Goal: Information Seeking & Learning: Learn about a topic

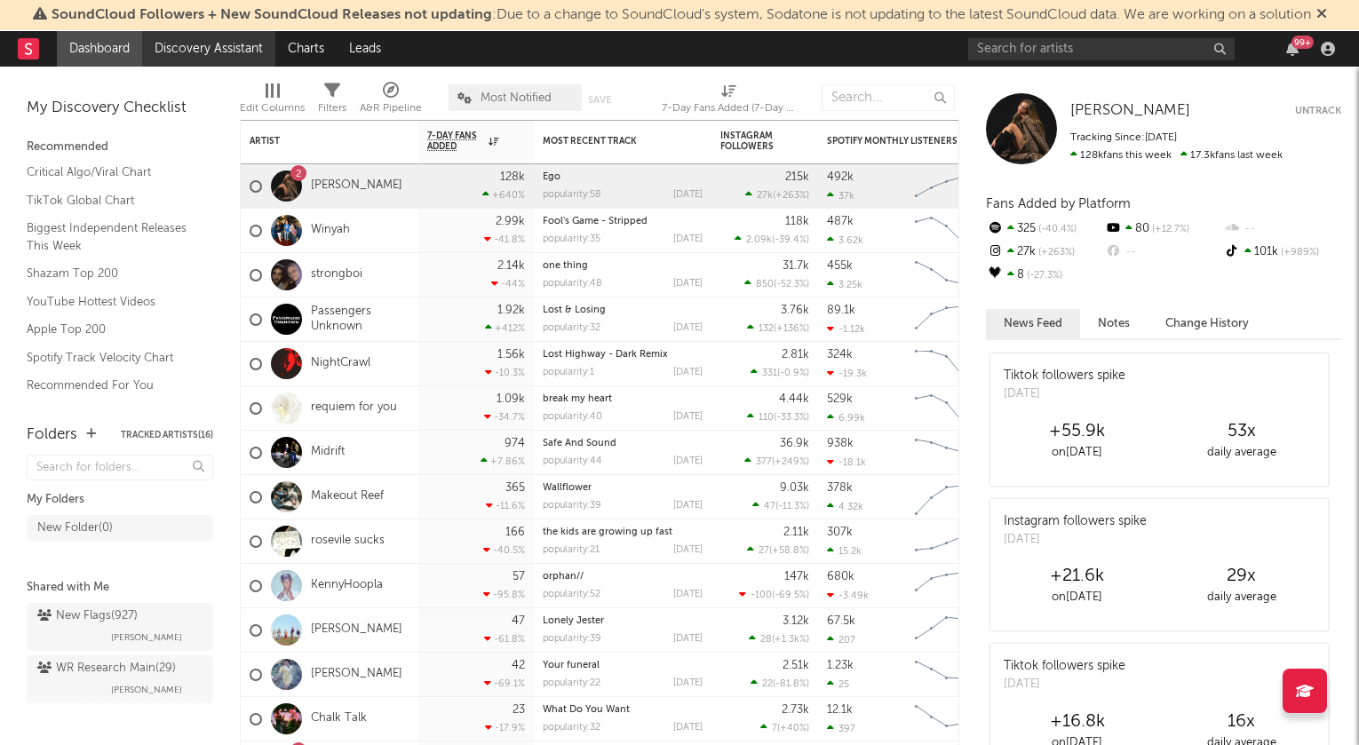
click at [225, 54] on link "Discovery Assistant" at bounding box center [208, 49] width 133 height 36
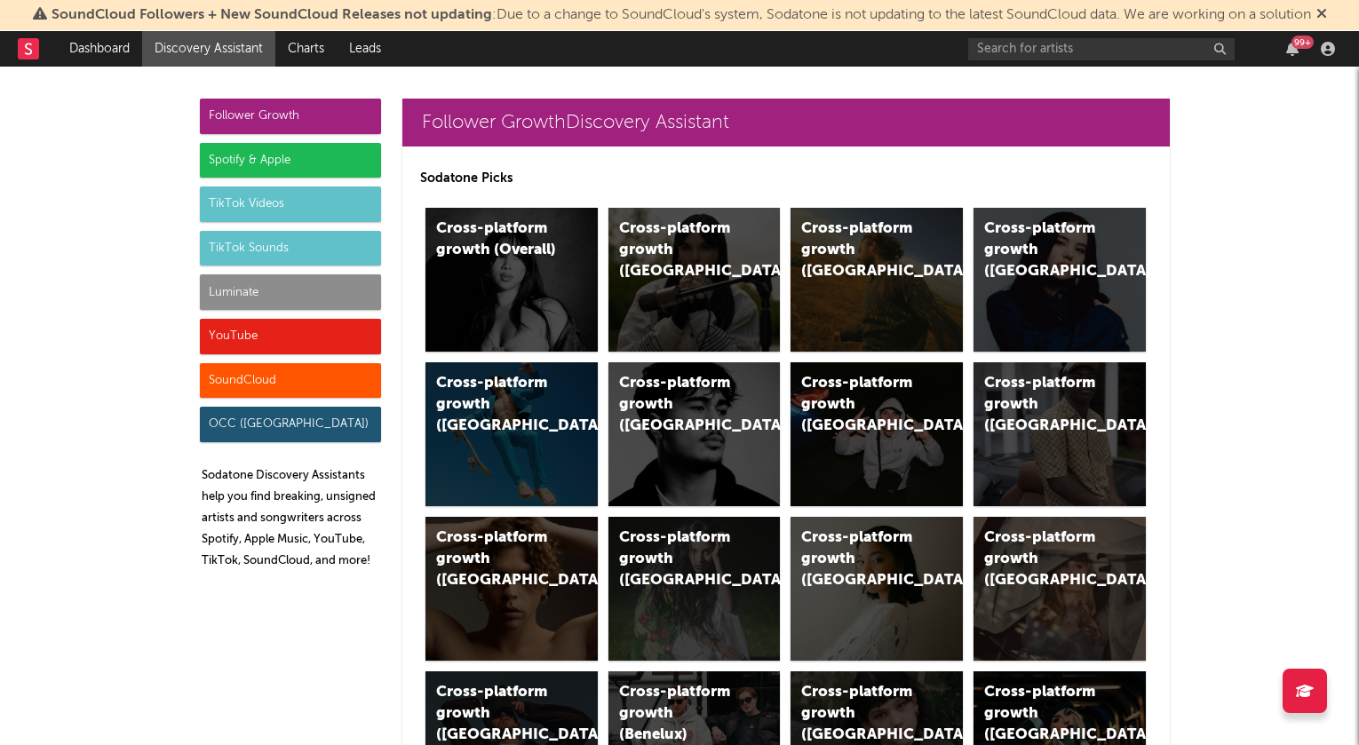
click at [258, 298] on div "Luminate" at bounding box center [290, 292] width 181 height 36
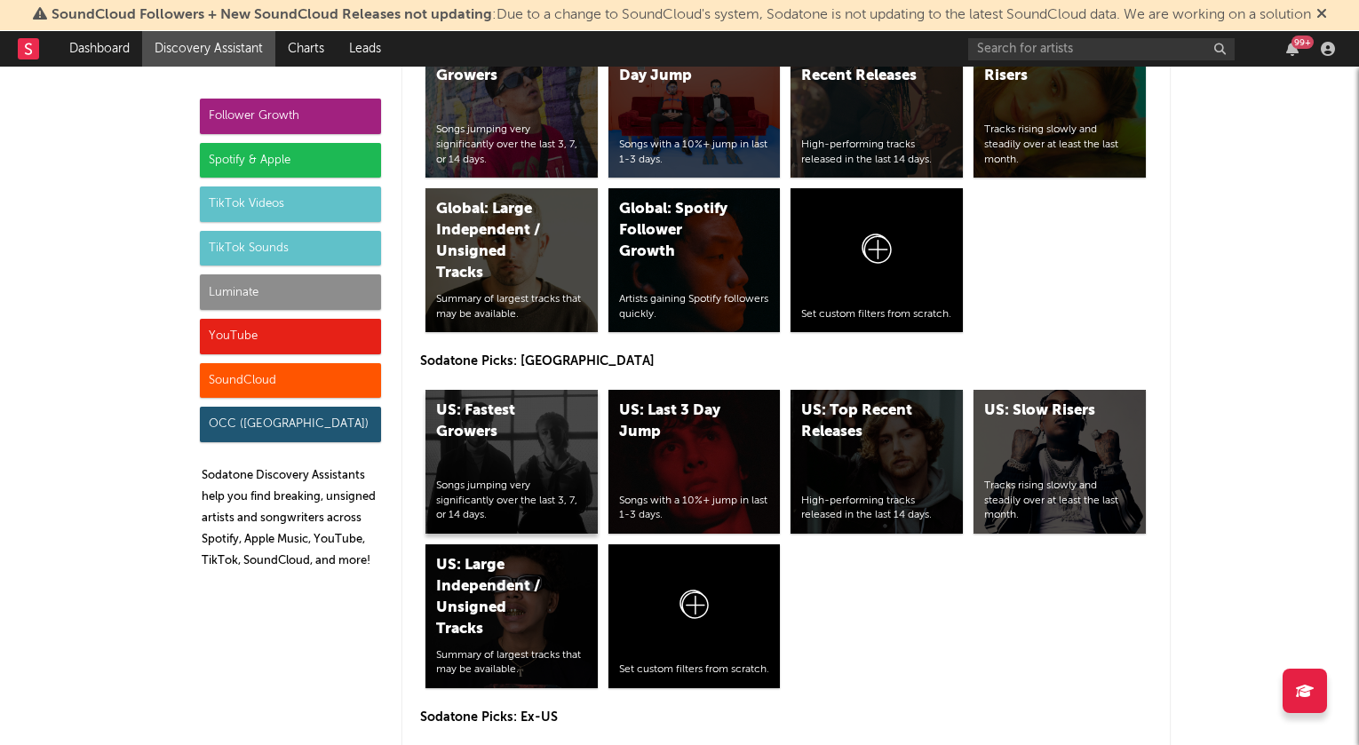
scroll to position [8086, 0]
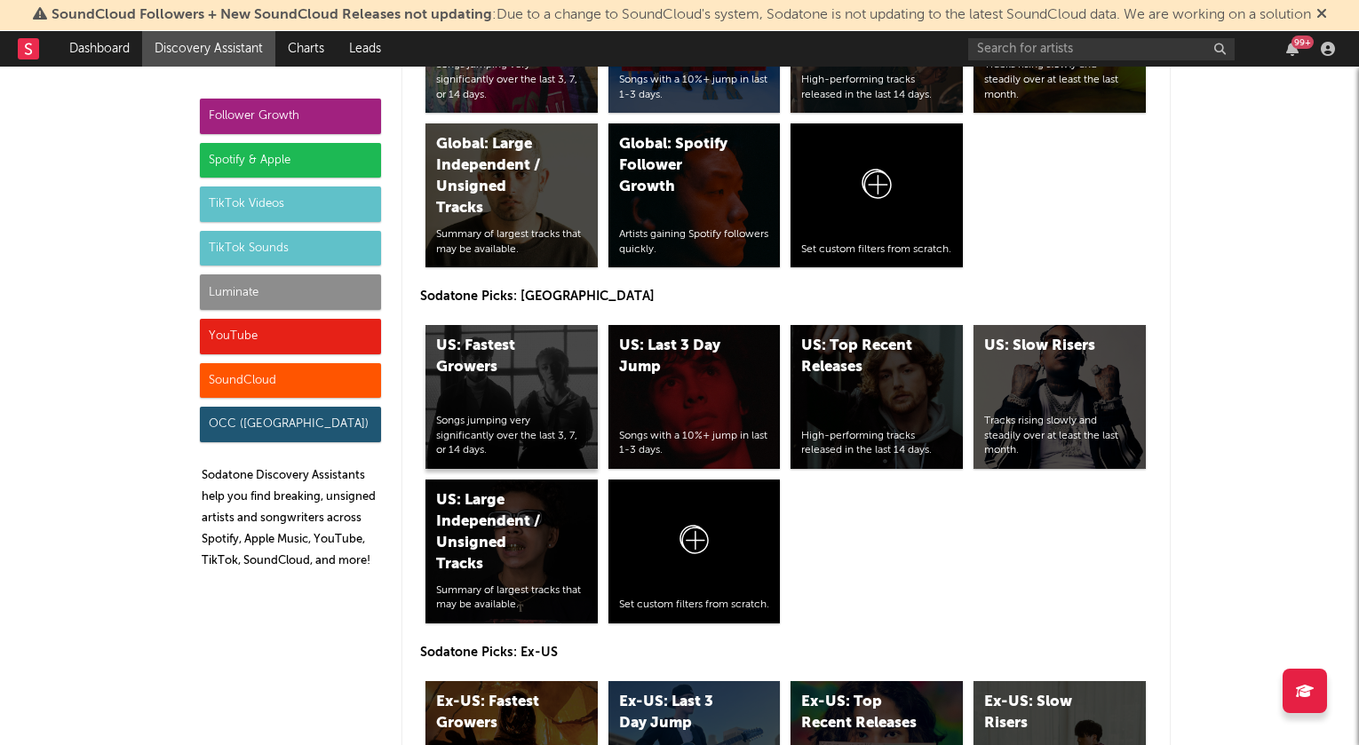
click at [522, 340] on div "US: Fastest Growers Songs jumping very significantly over the last 3, 7, or 14 …" at bounding box center [511, 397] width 172 height 144
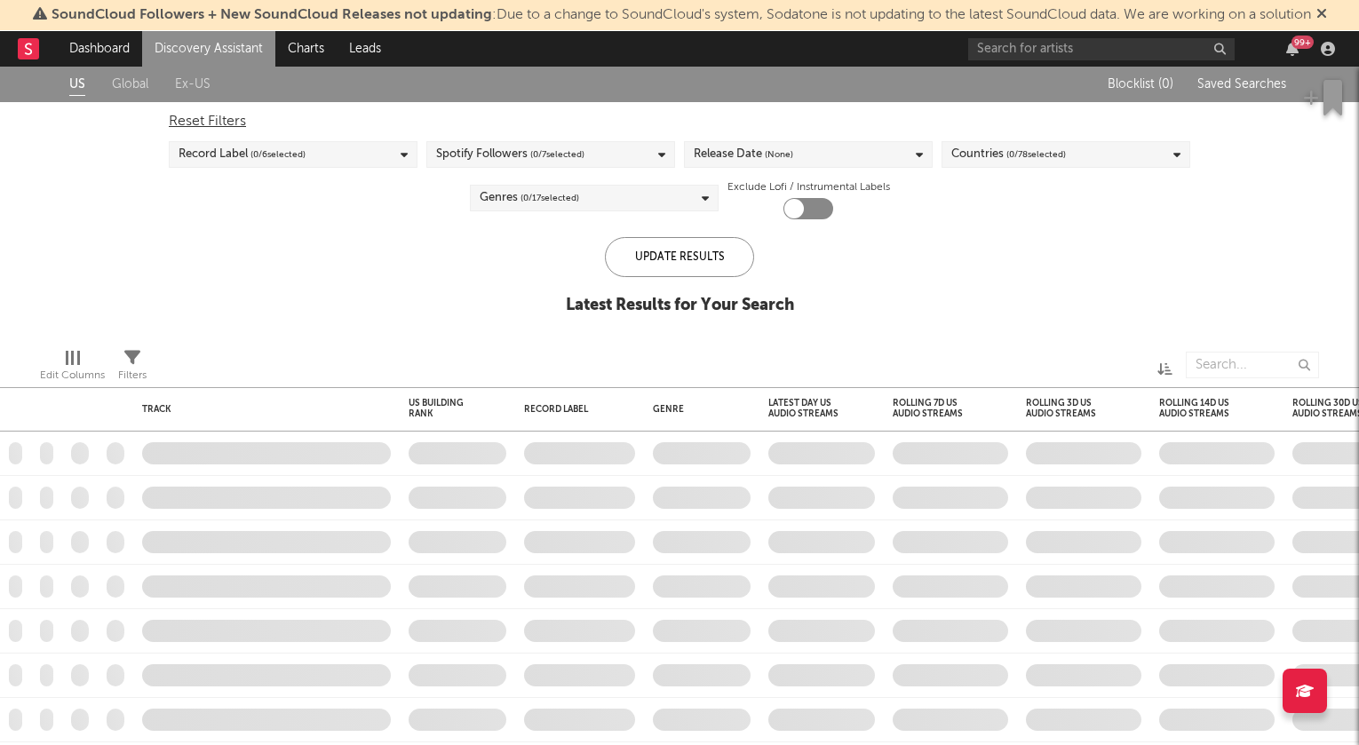
checkbox input "true"
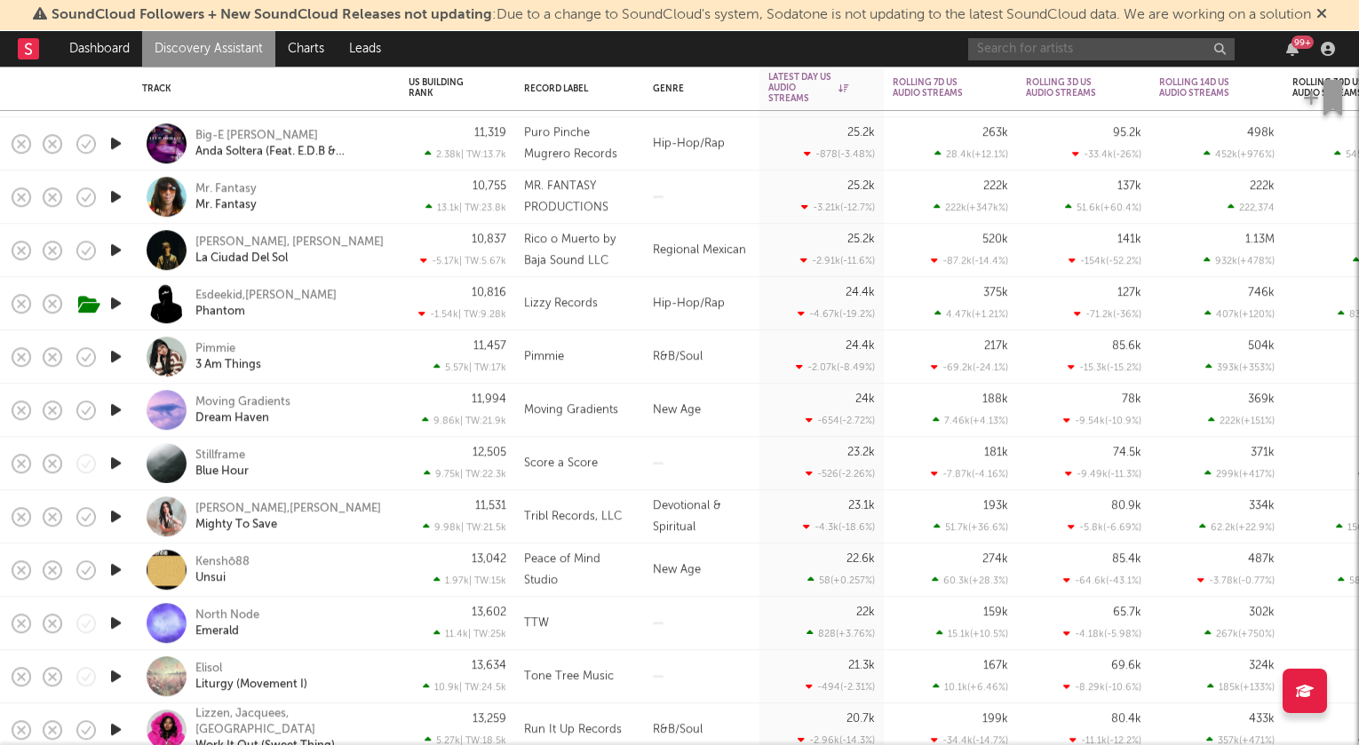
click at [1036, 48] on input "text" at bounding box center [1101, 49] width 266 height 22
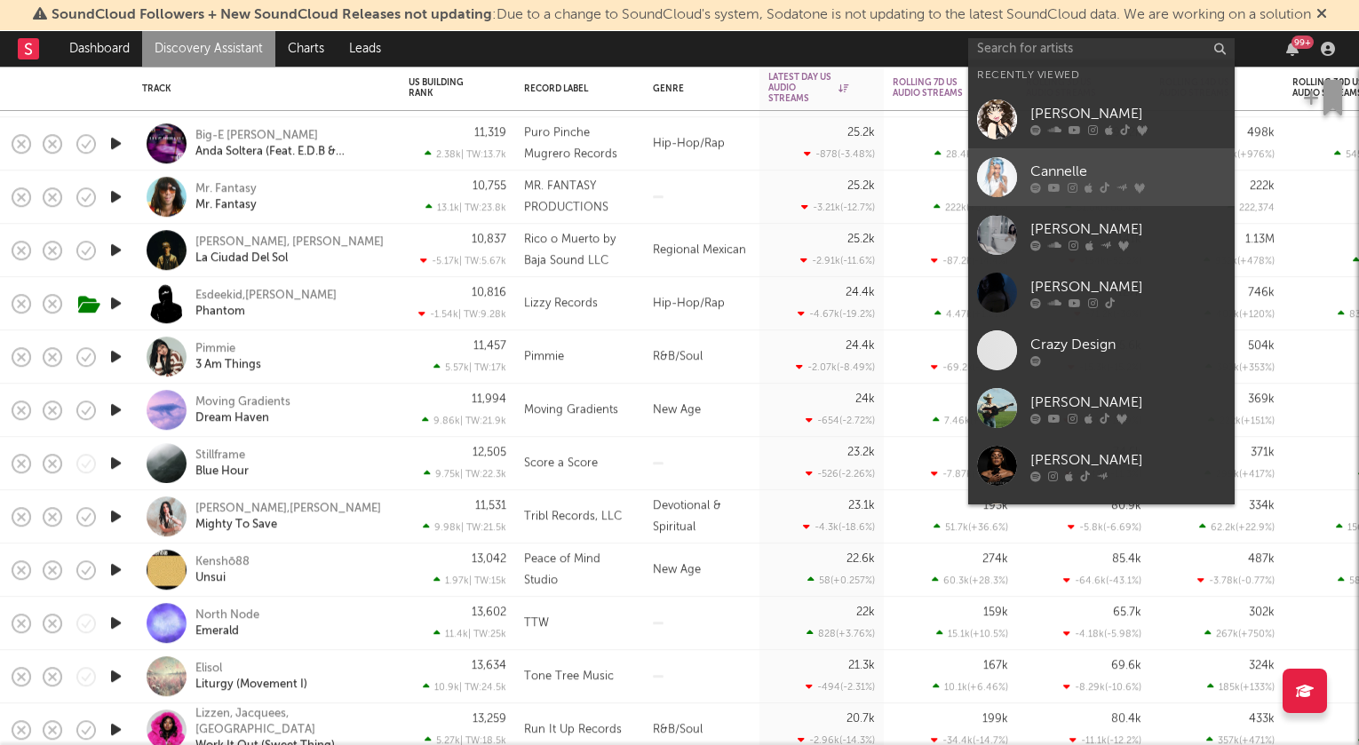
click at [1057, 187] on icon at bounding box center [1054, 188] width 12 height 11
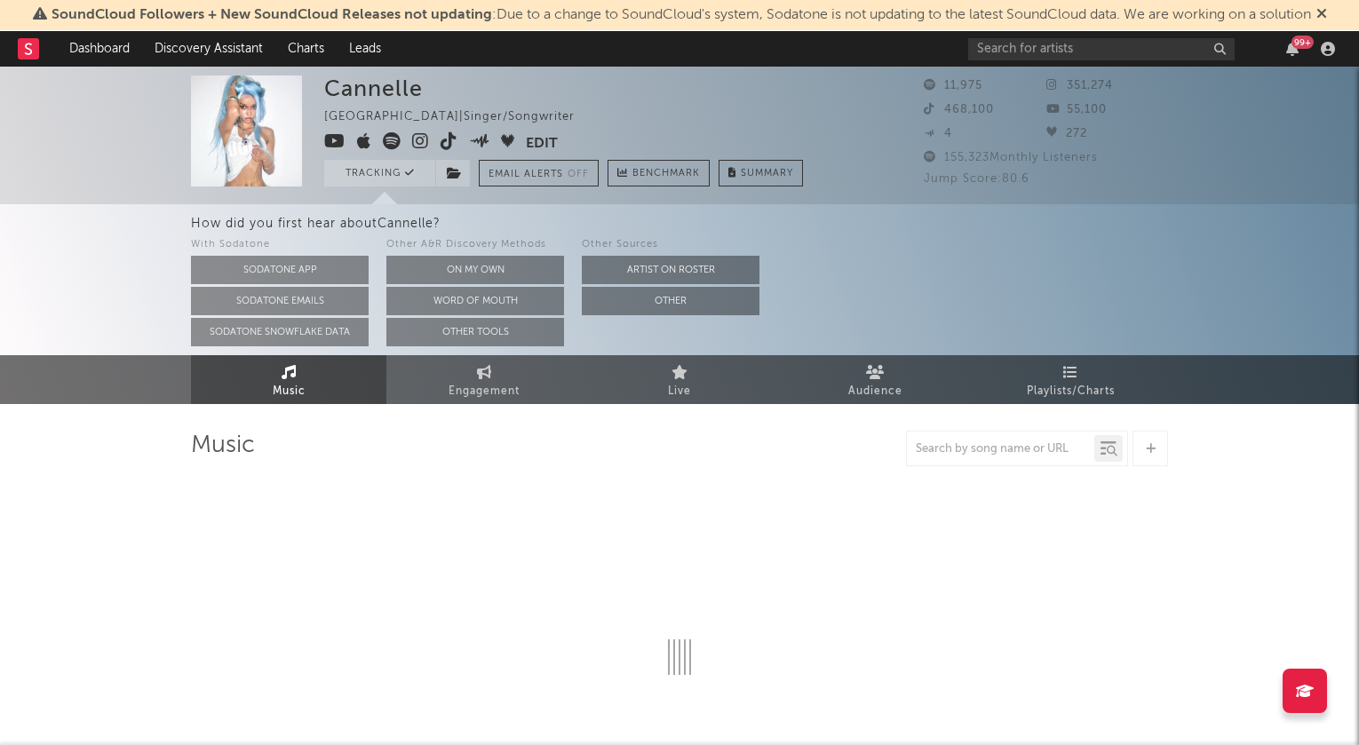
select select "1w"
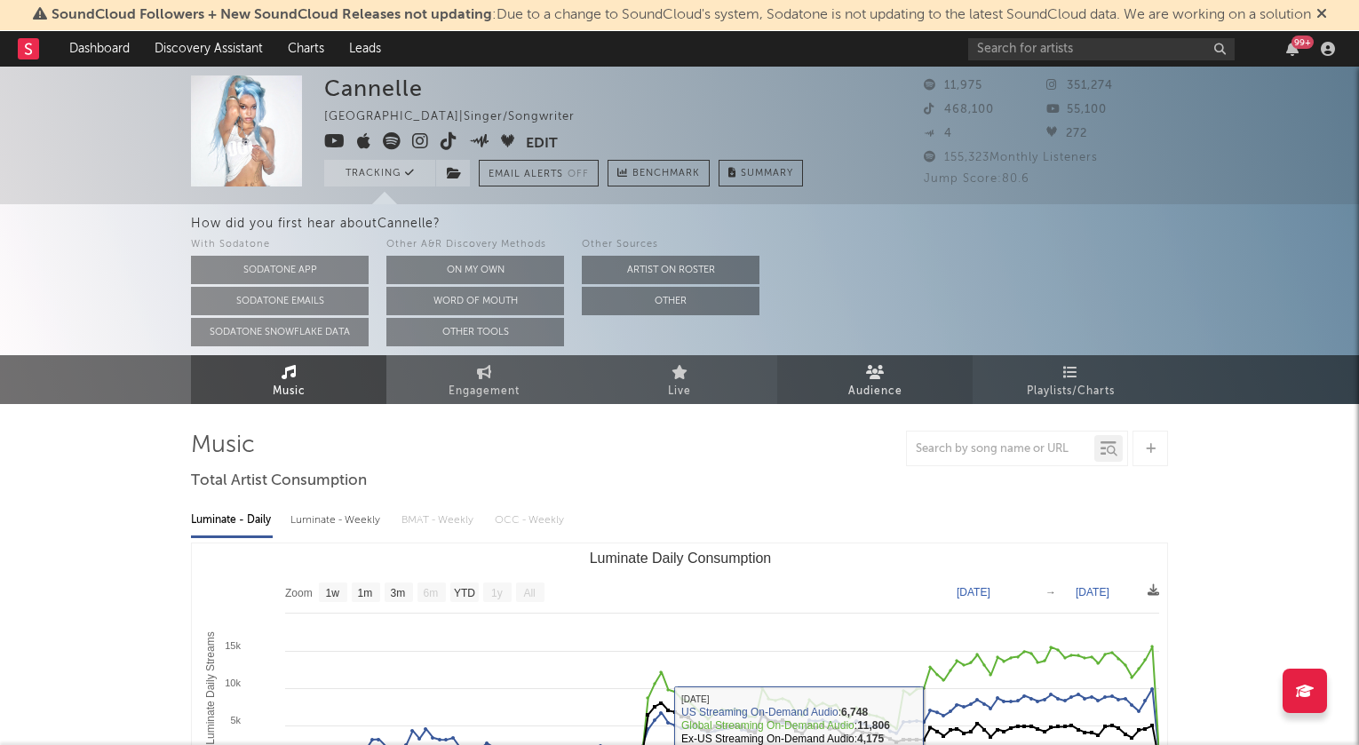
click at [900, 389] on span "Audience" at bounding box center [875, 391] width 54 height 21
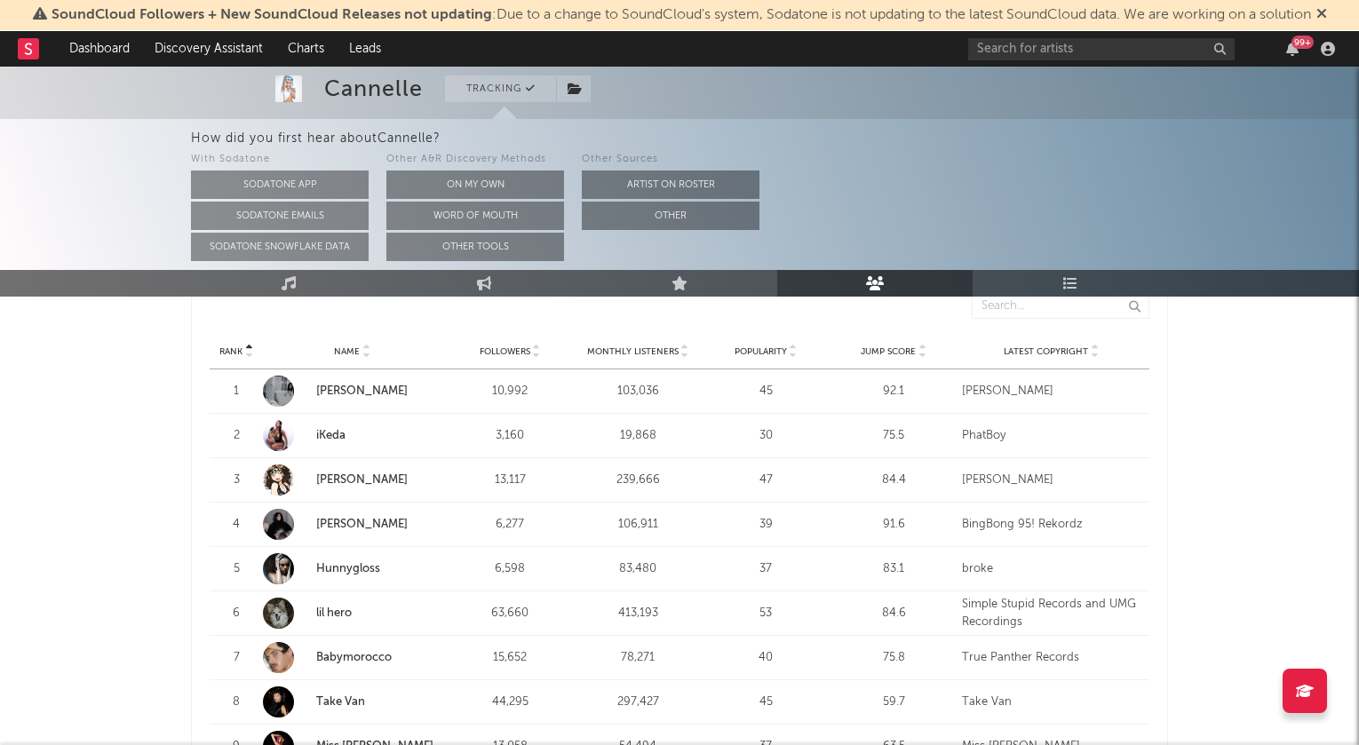
scroll to position [592, 0]
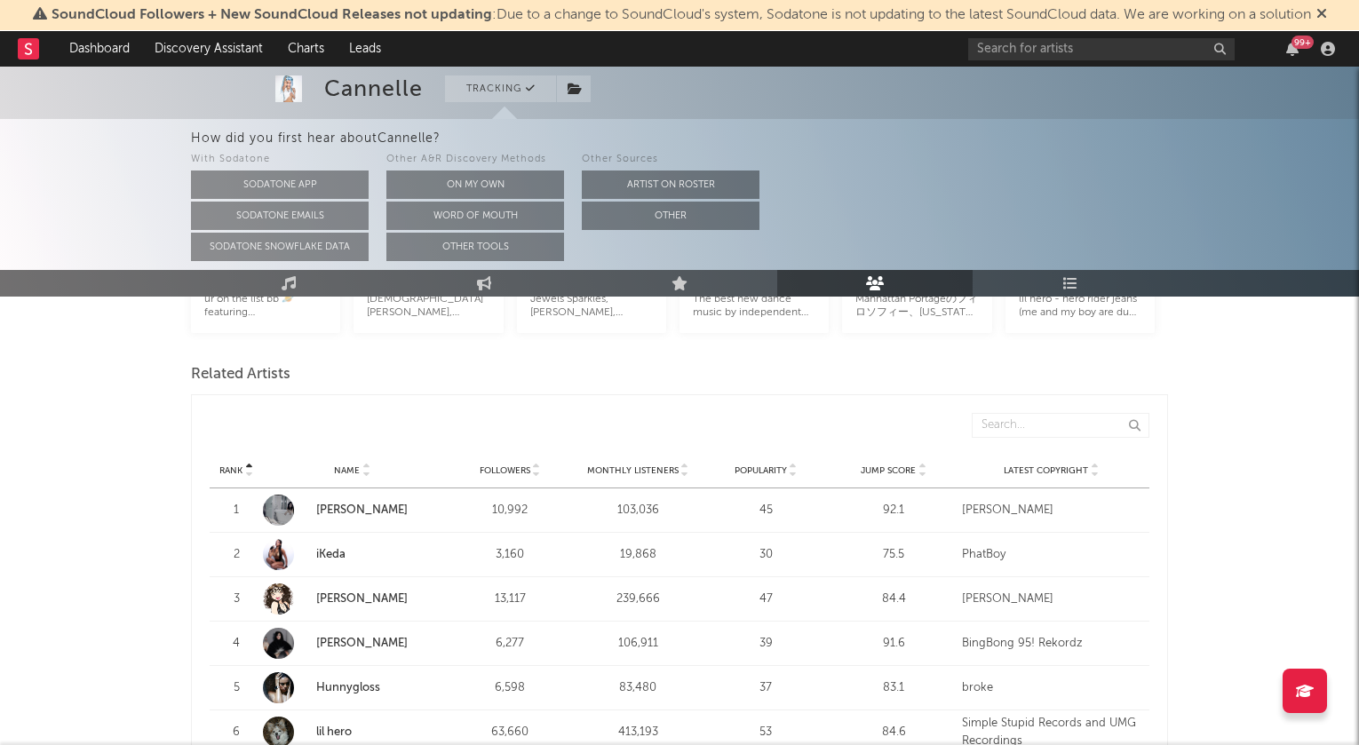
click at [924, 464] on icon at bounding box center [922, 467] width 9 height 7
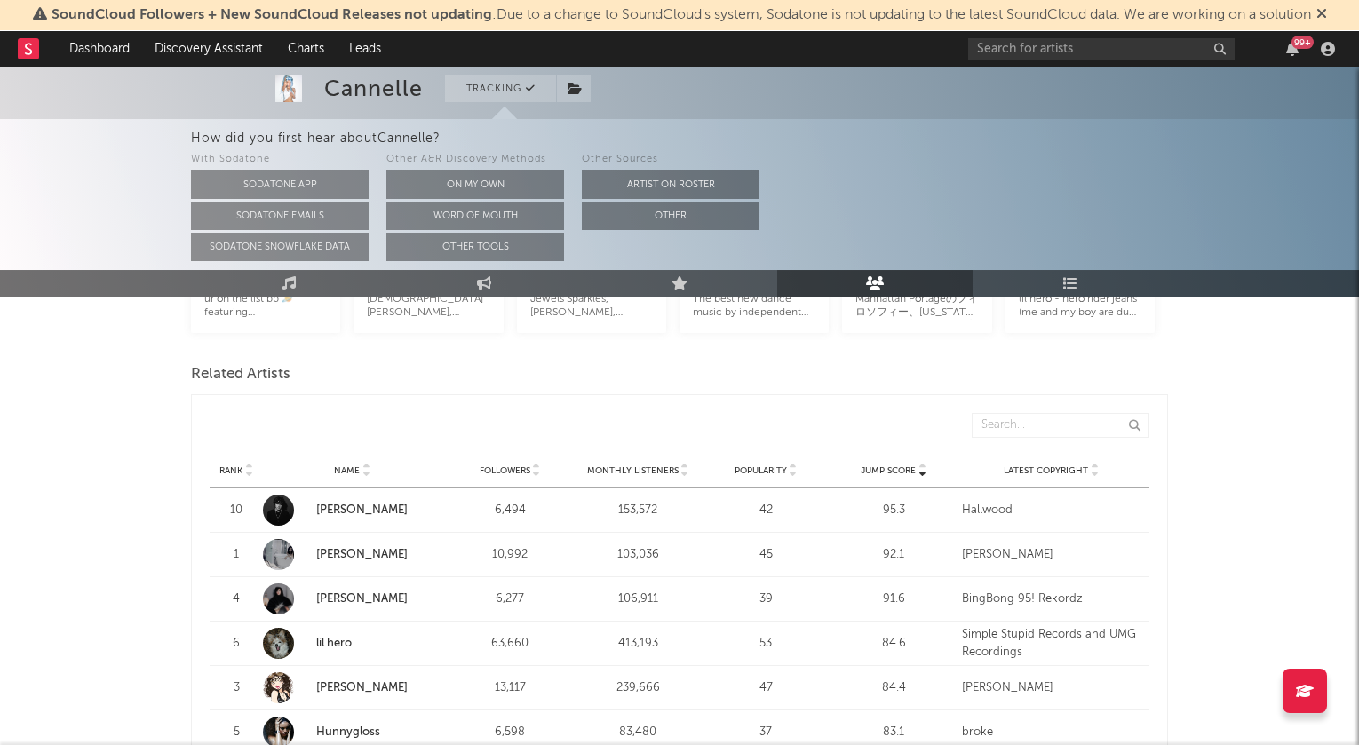
click at [924, 464] on icon at bounding box center [922, 467] width 9 height 7
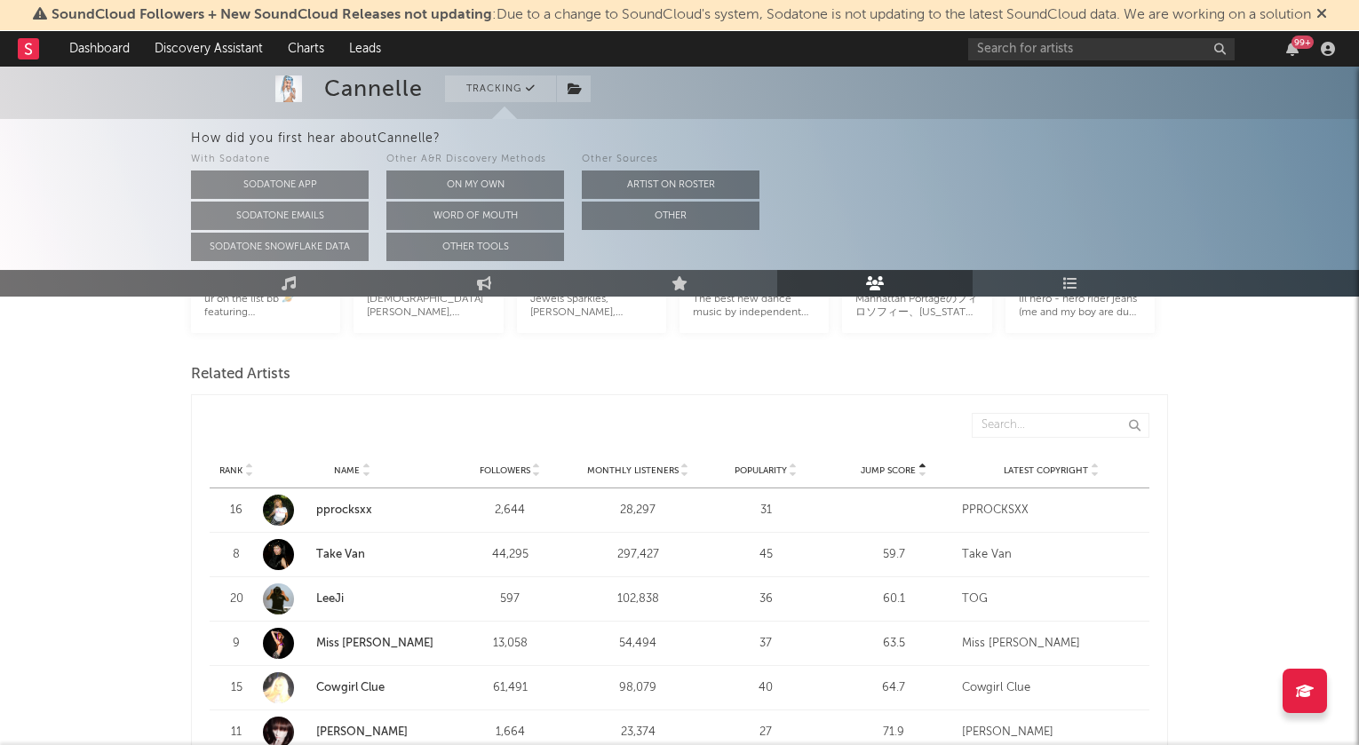
click at [923, 471] on icon at bounding box center [922, 474] width 9 height 7
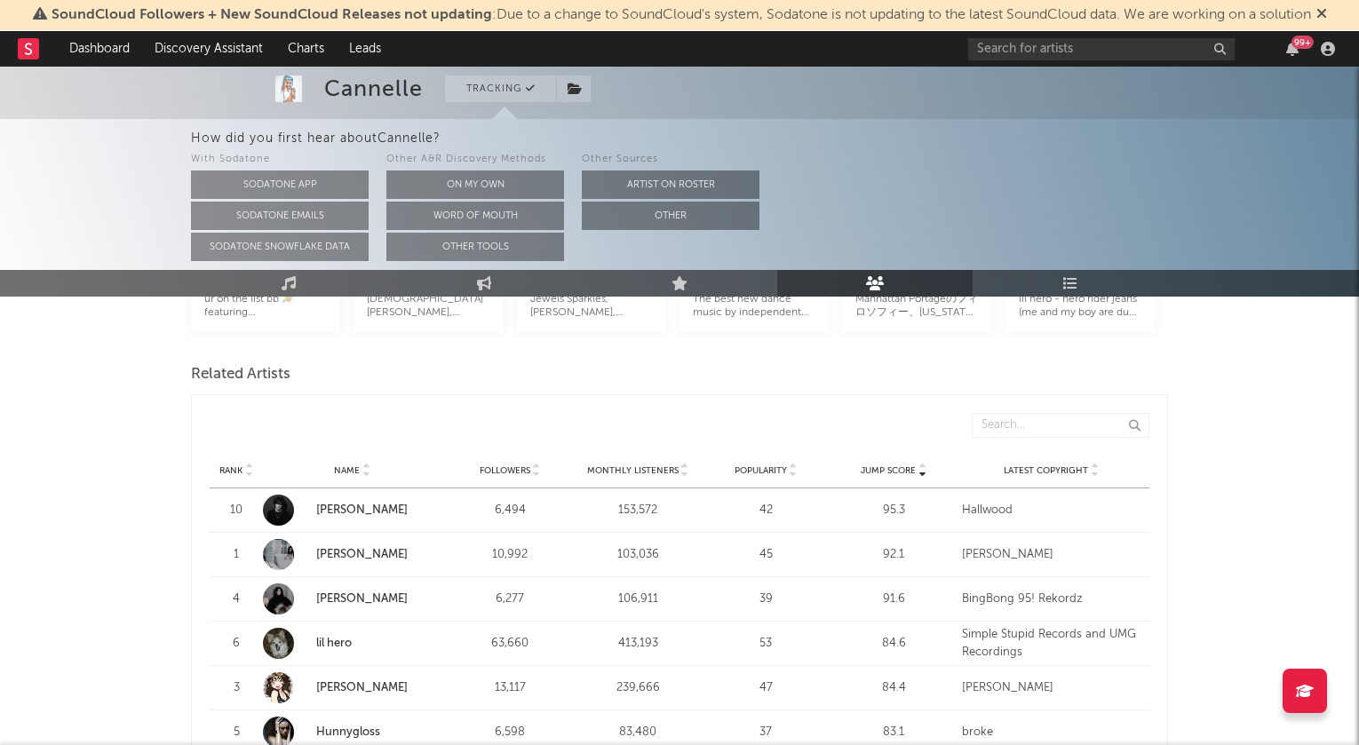
click at [361, 549] on link "[PERSON_NAME]" at bounding box center [361, 555] width 91 height 12
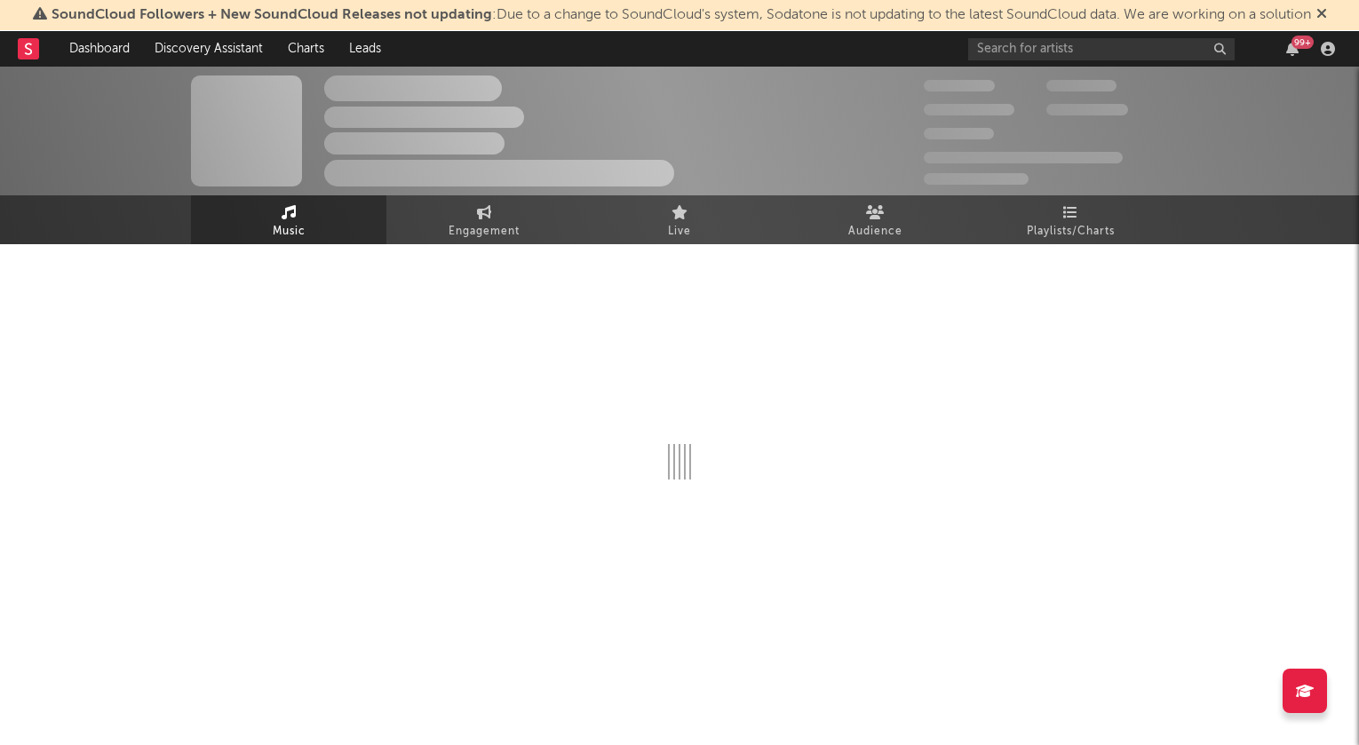
select select "6m"
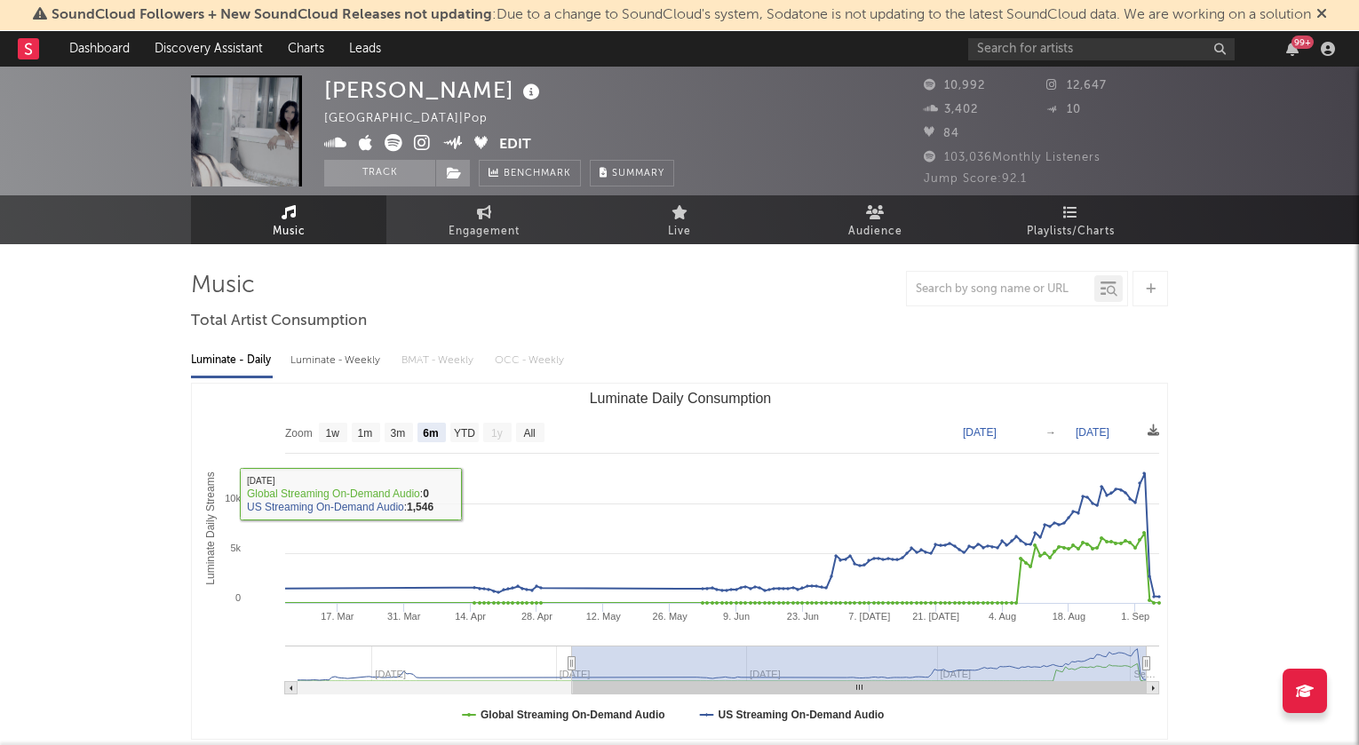
click at [428, 144] on icon at bounding box center [422, 143] width 17 height 18
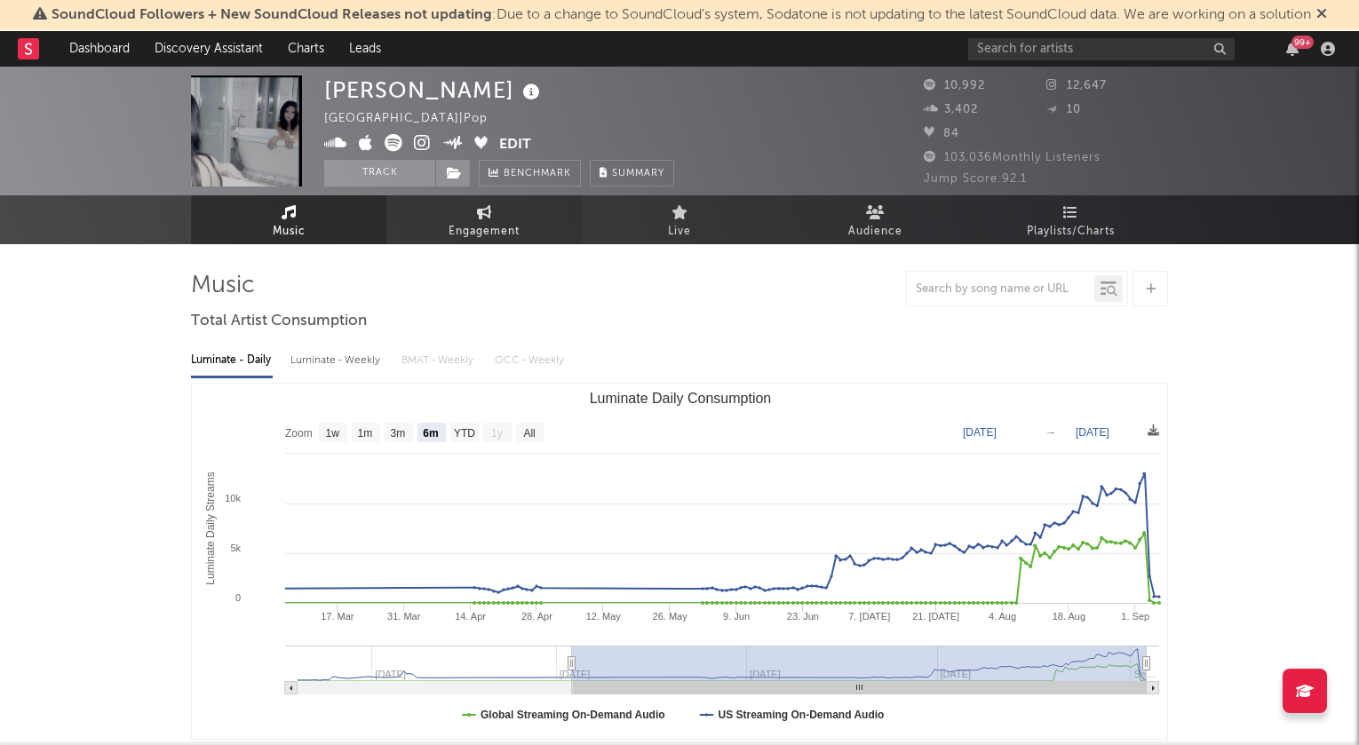
click at [512, 219] on link "Engagement" at bounding box center [483, 219] width 195 height 49
select select "1w"
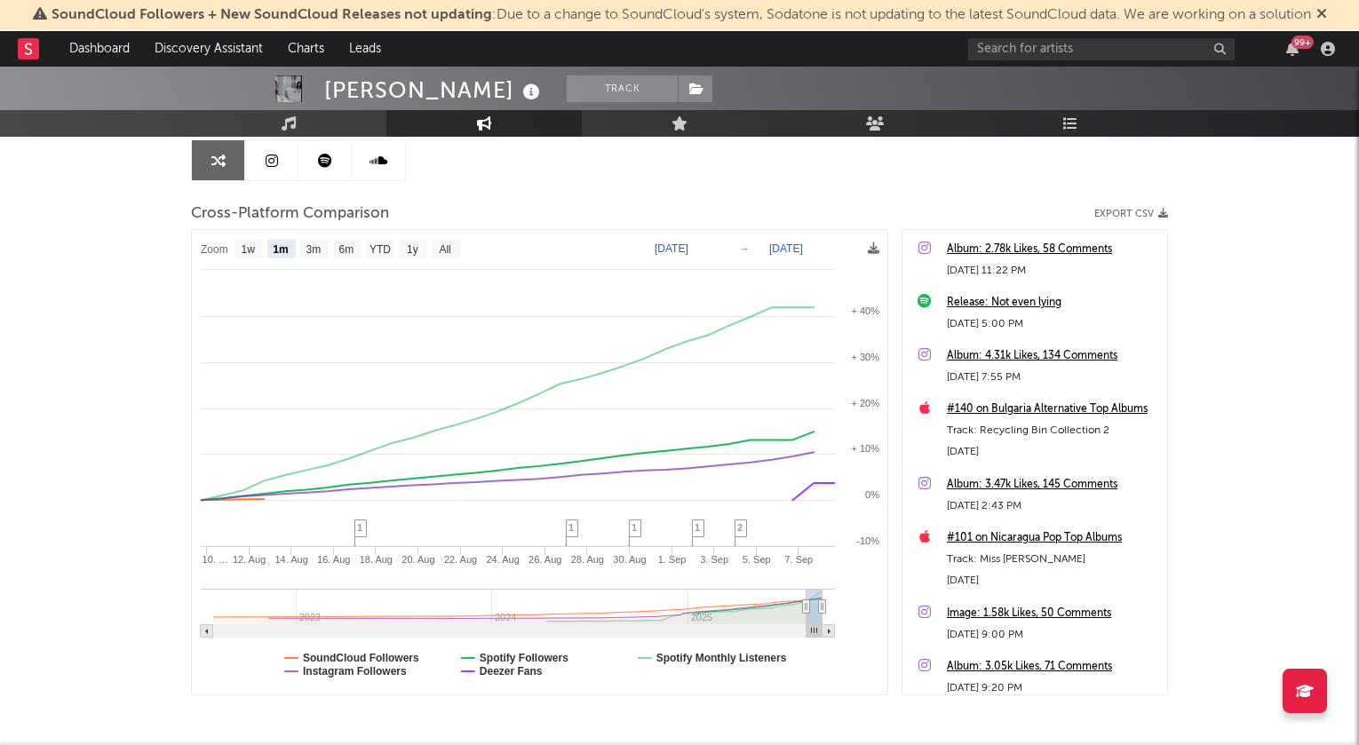
scroll to position [184, 0]
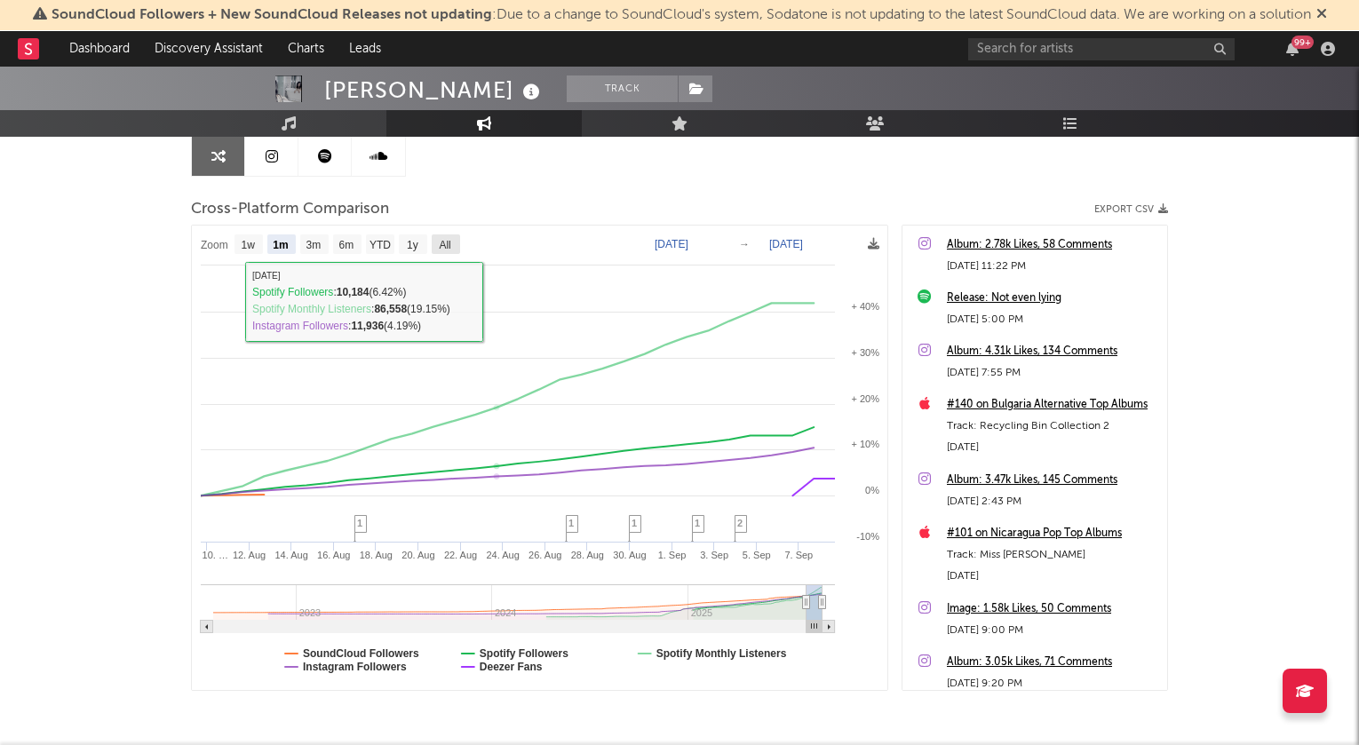
click at [441, 239] on text "All" at bounding box center [445, 245] width 12 height 12
select select "All"
type input "[DATE]"
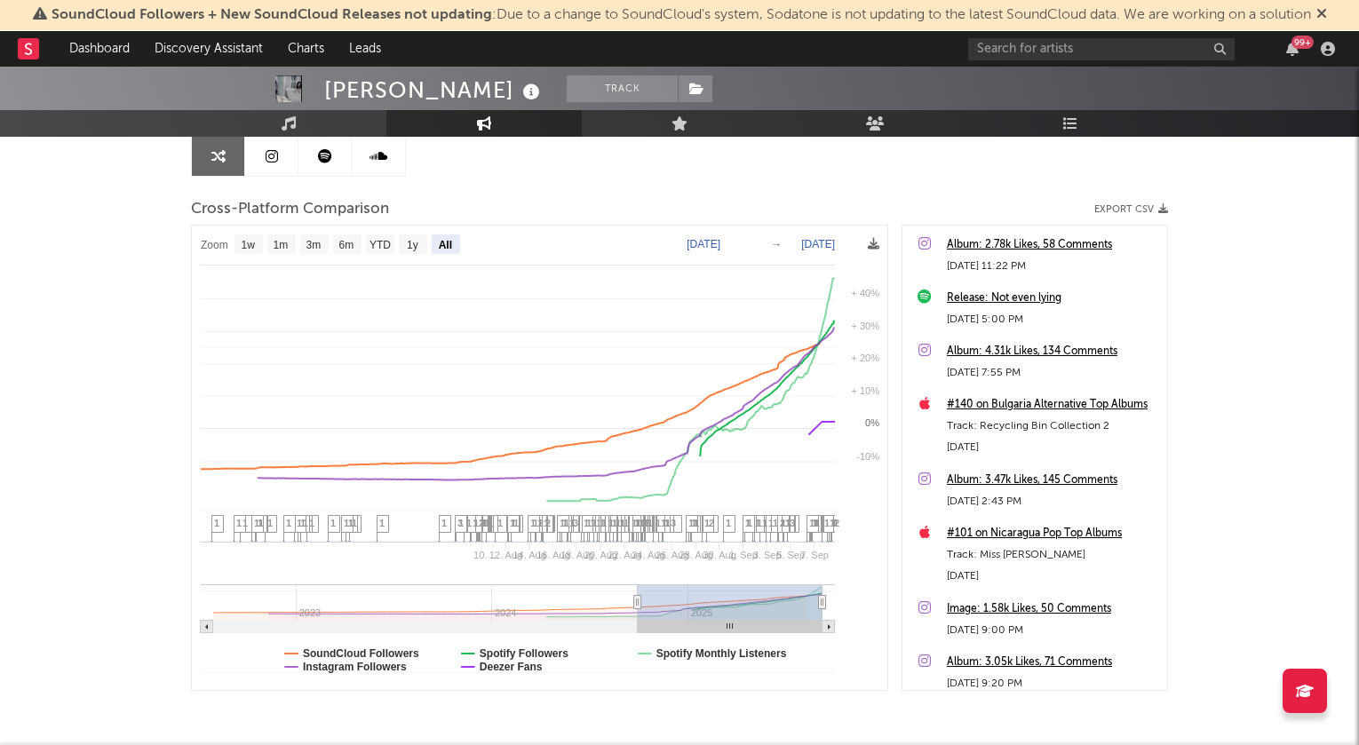
select select "All"
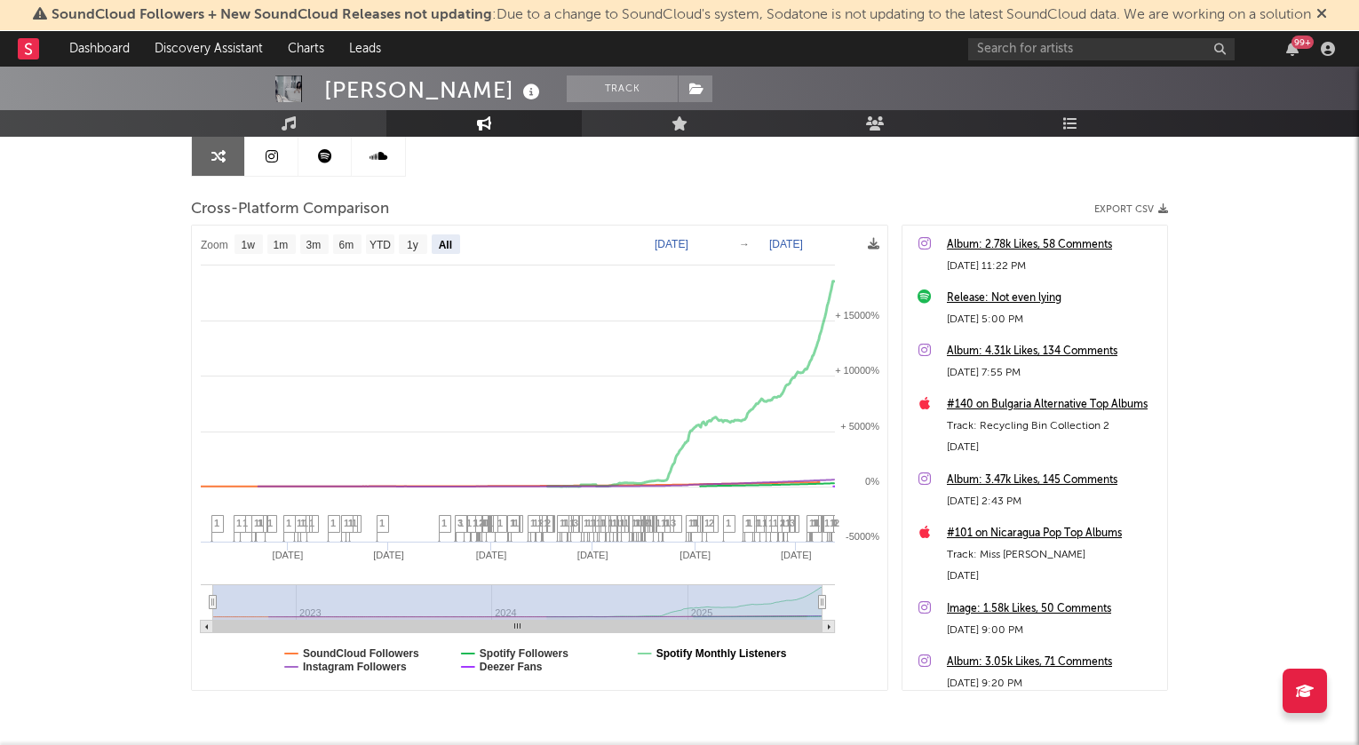
click at [669, 652] on text "Spotify Monthly Listeners" at bounding box center [721, 654] width 131 height 12
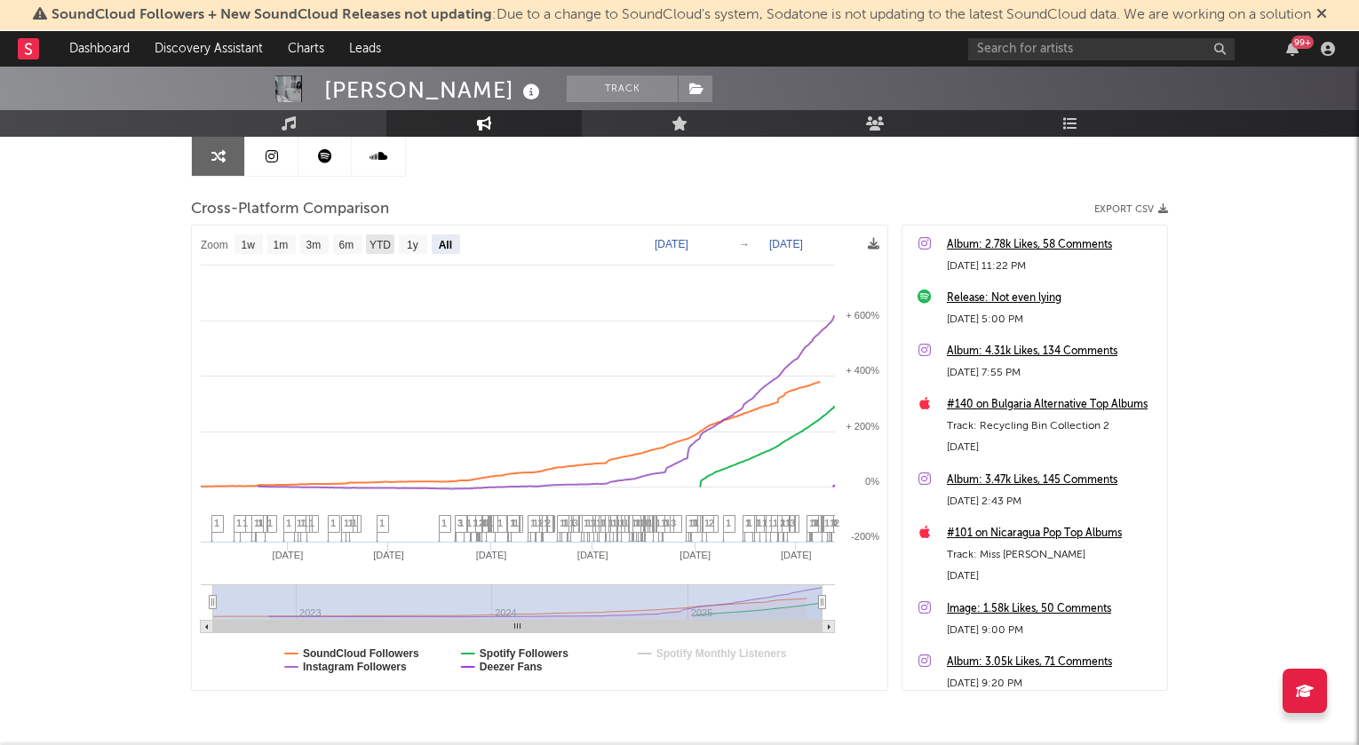
click at [382, 246] on text "YTD" at bounding box center [380, 245] width 21 height 12
select select "YTD"
type input "[DATE]"
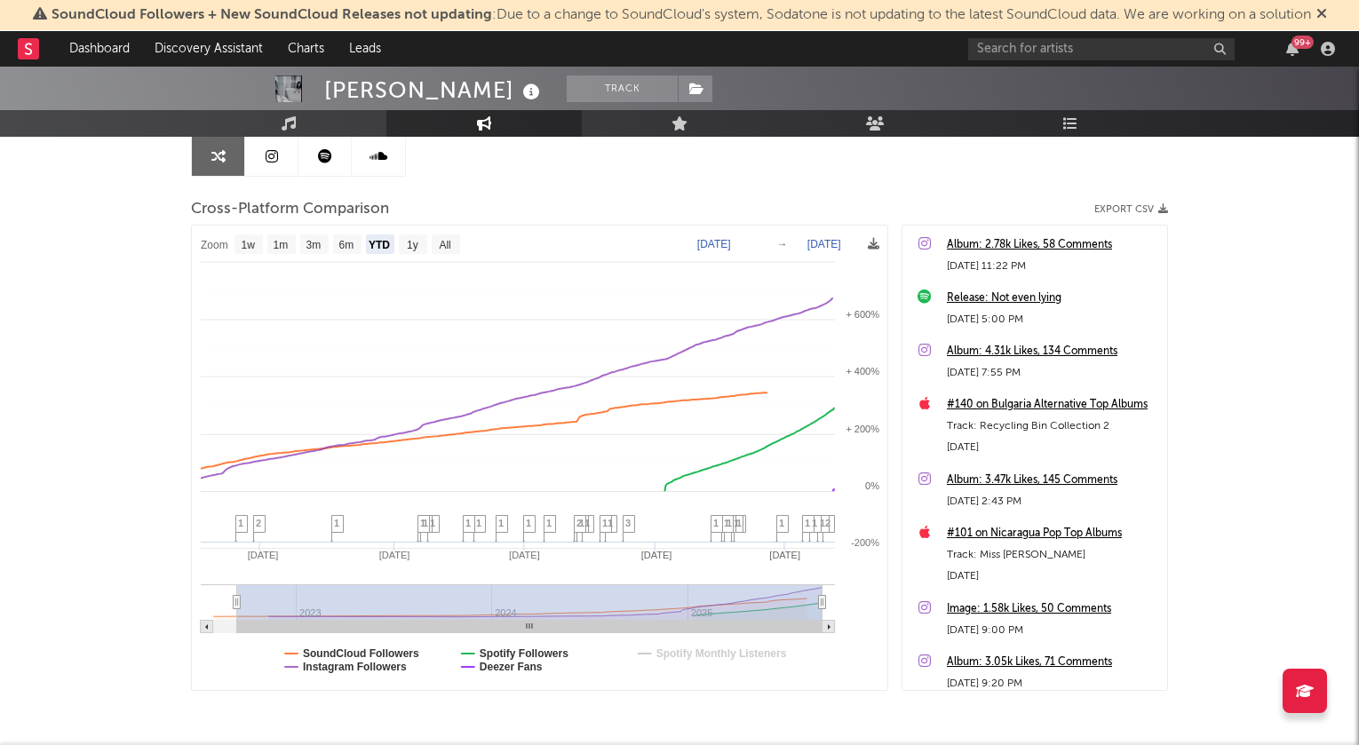
select select "1w"
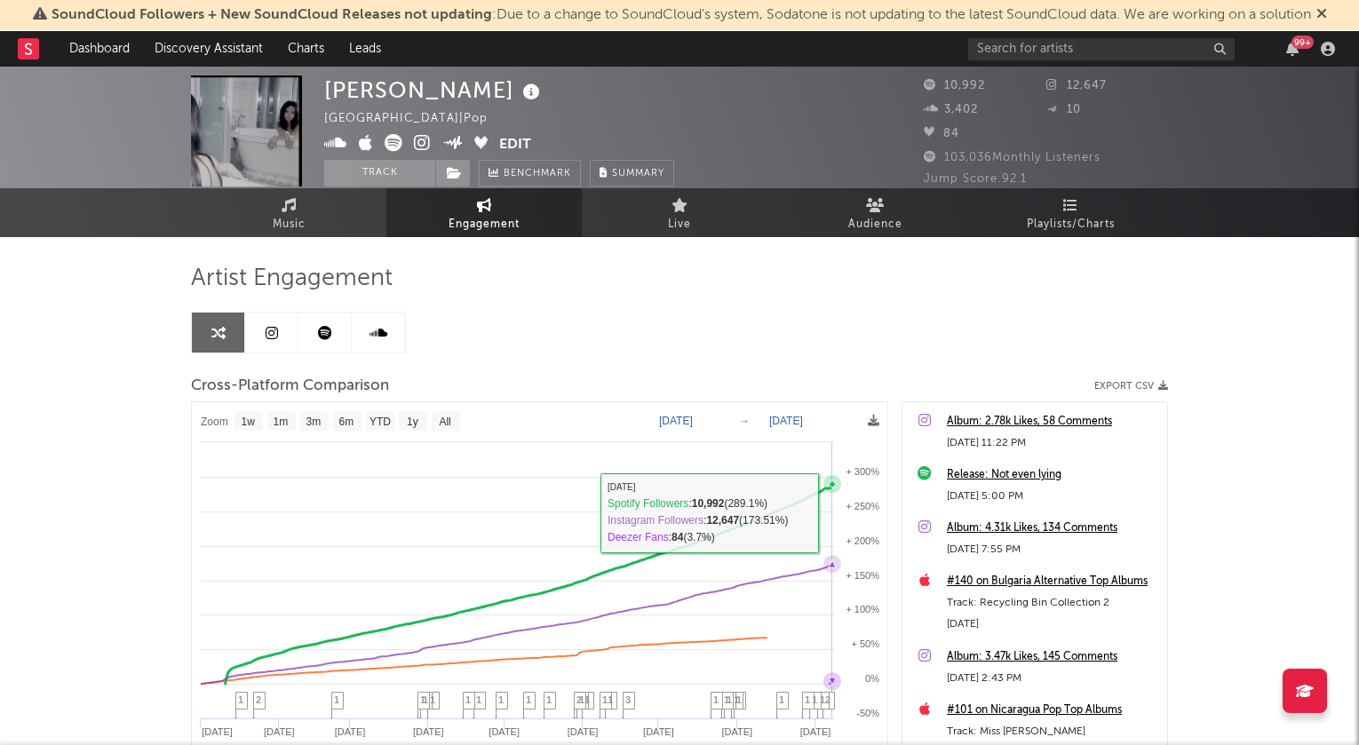
scroll to position [0, 0]
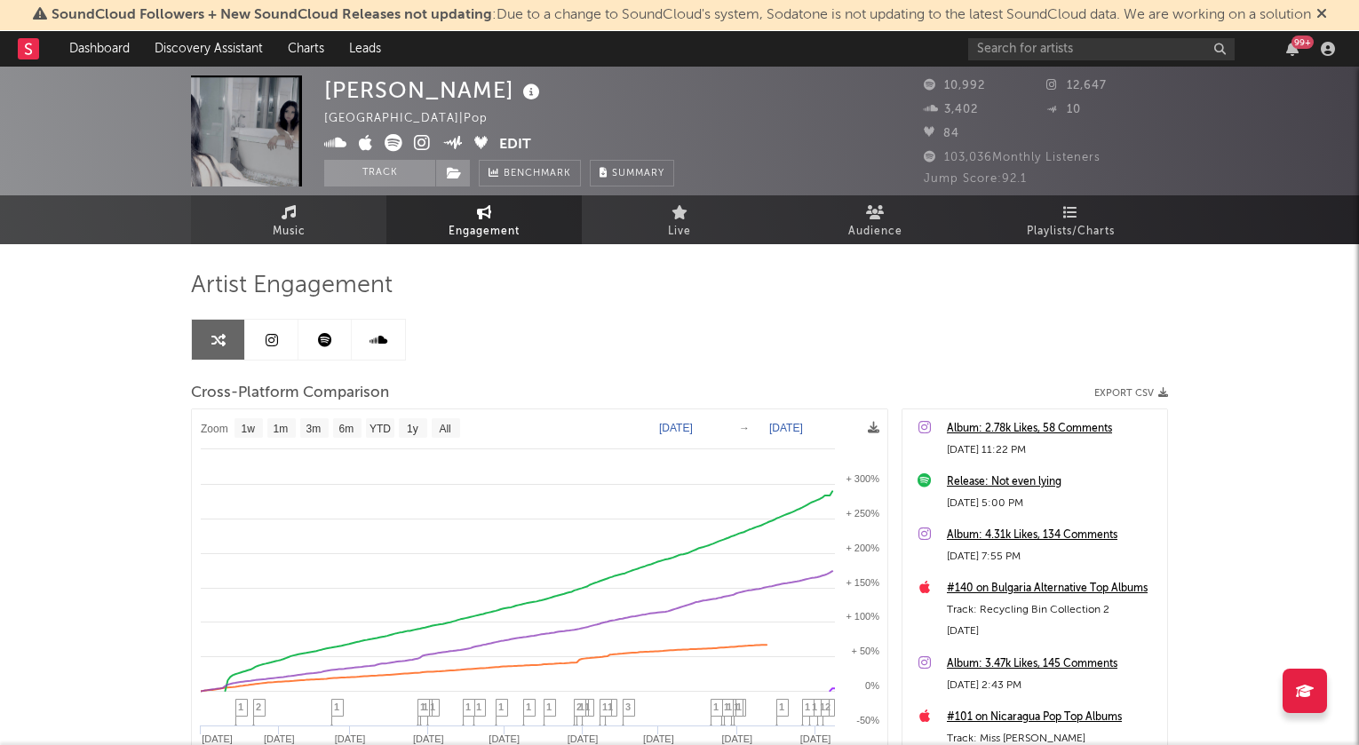
click at [260, 226] on link "Music" at bounding box center [288, 219] width 195 height 49
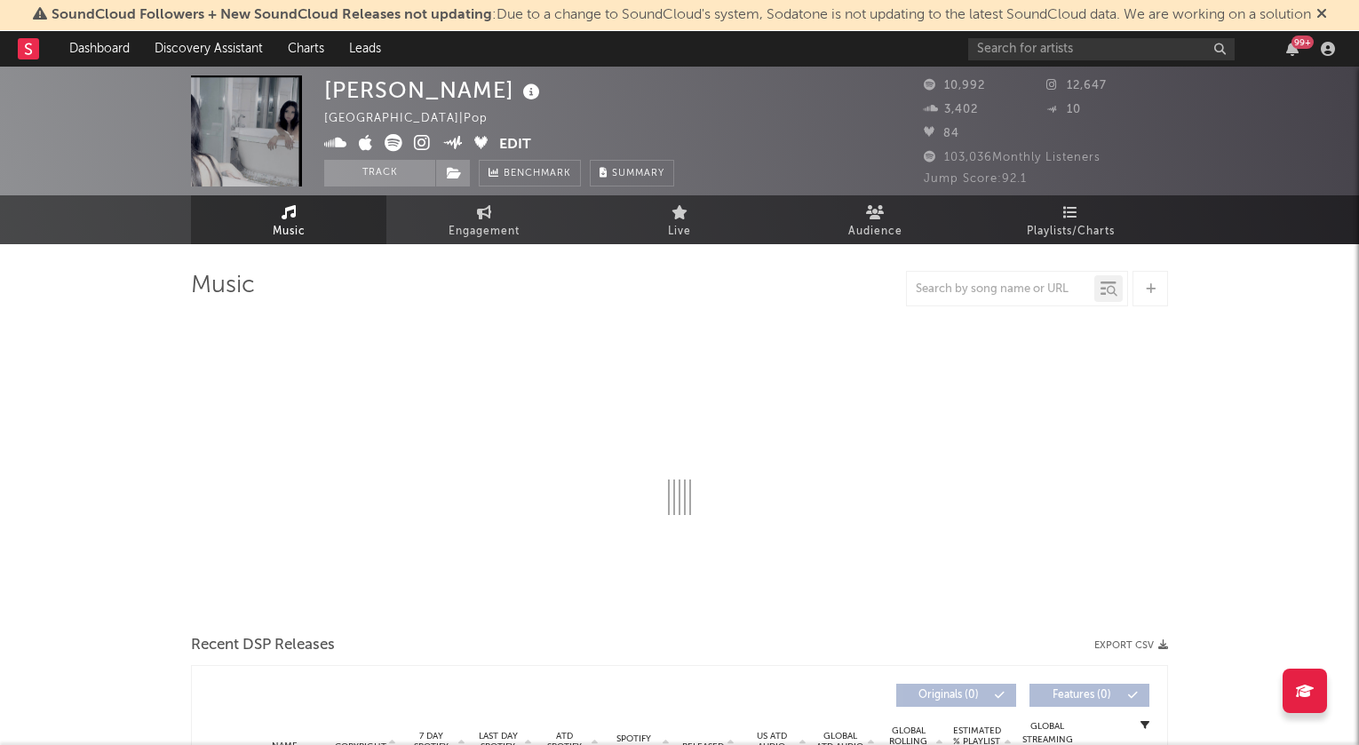
select select "6m"
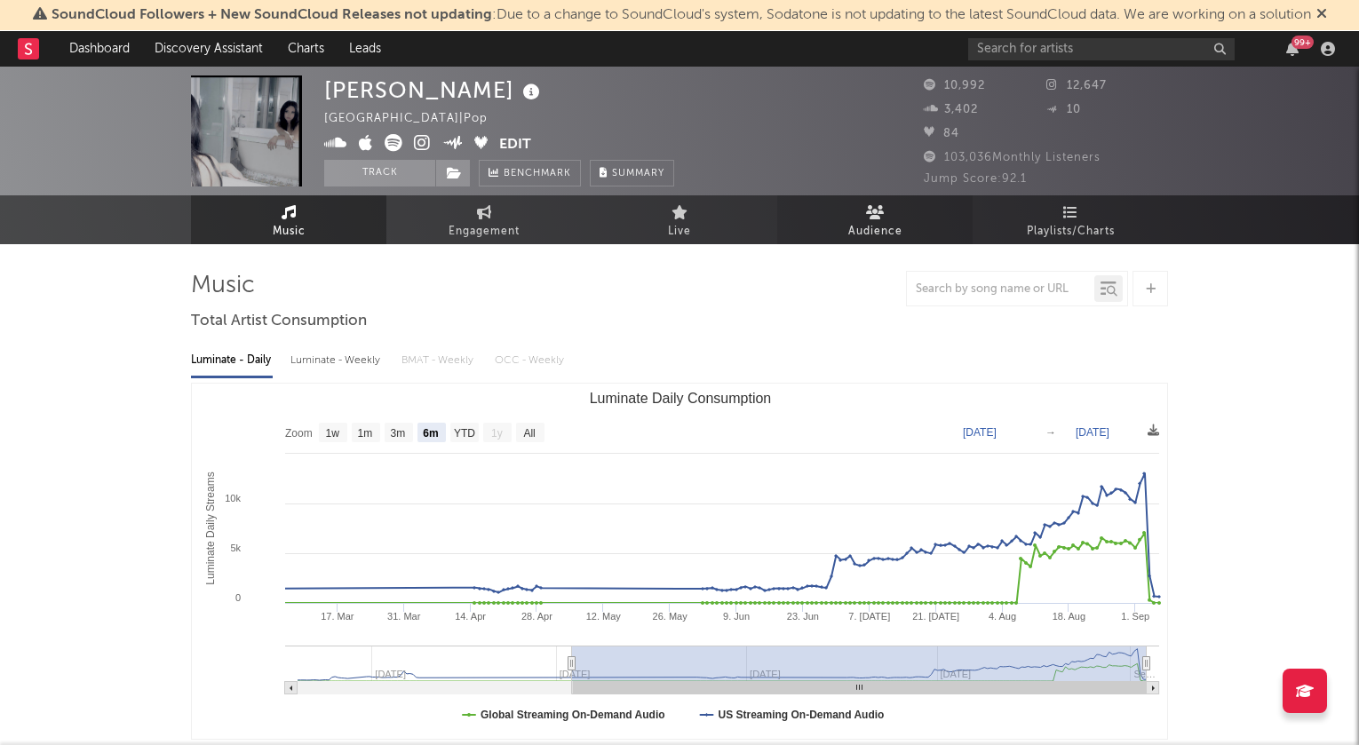
click at [899, 214] on link "Audience" at bounding box center [874, 219] width 195 height 49
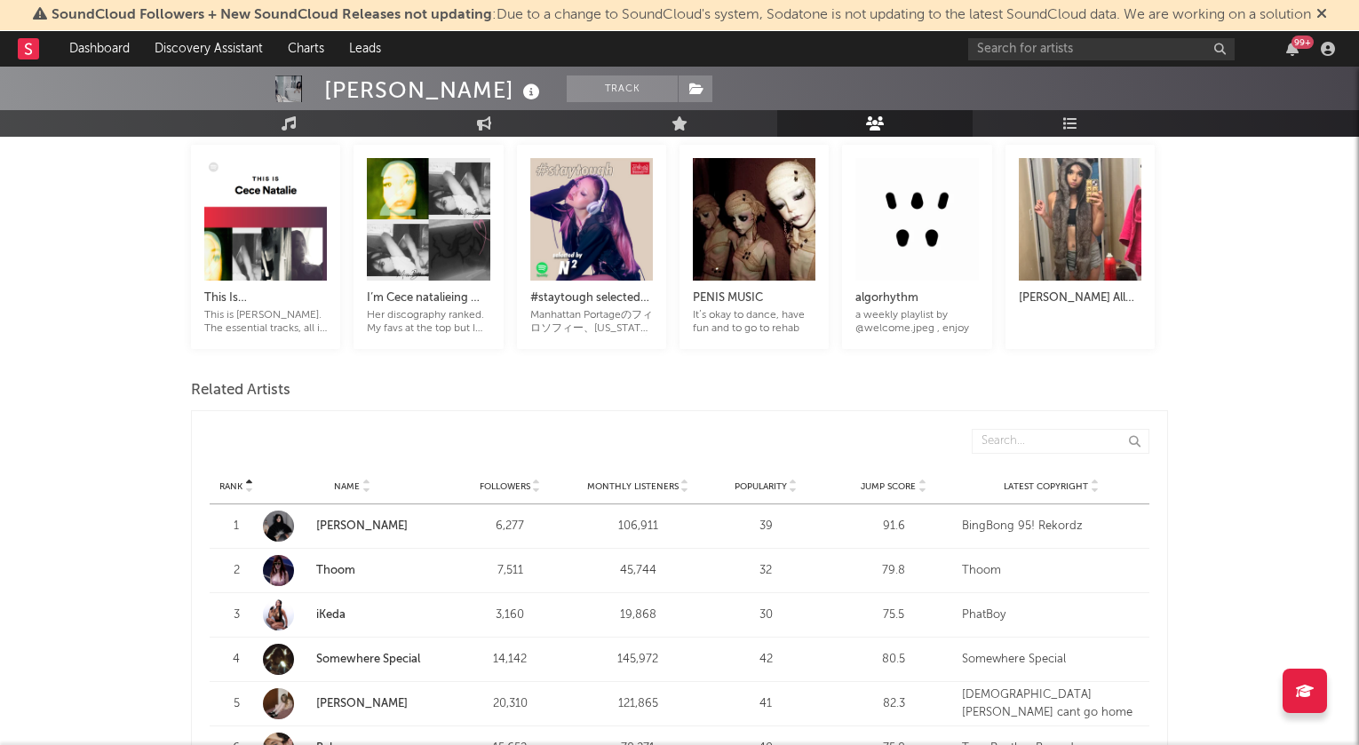
scroll to position [500, 0]
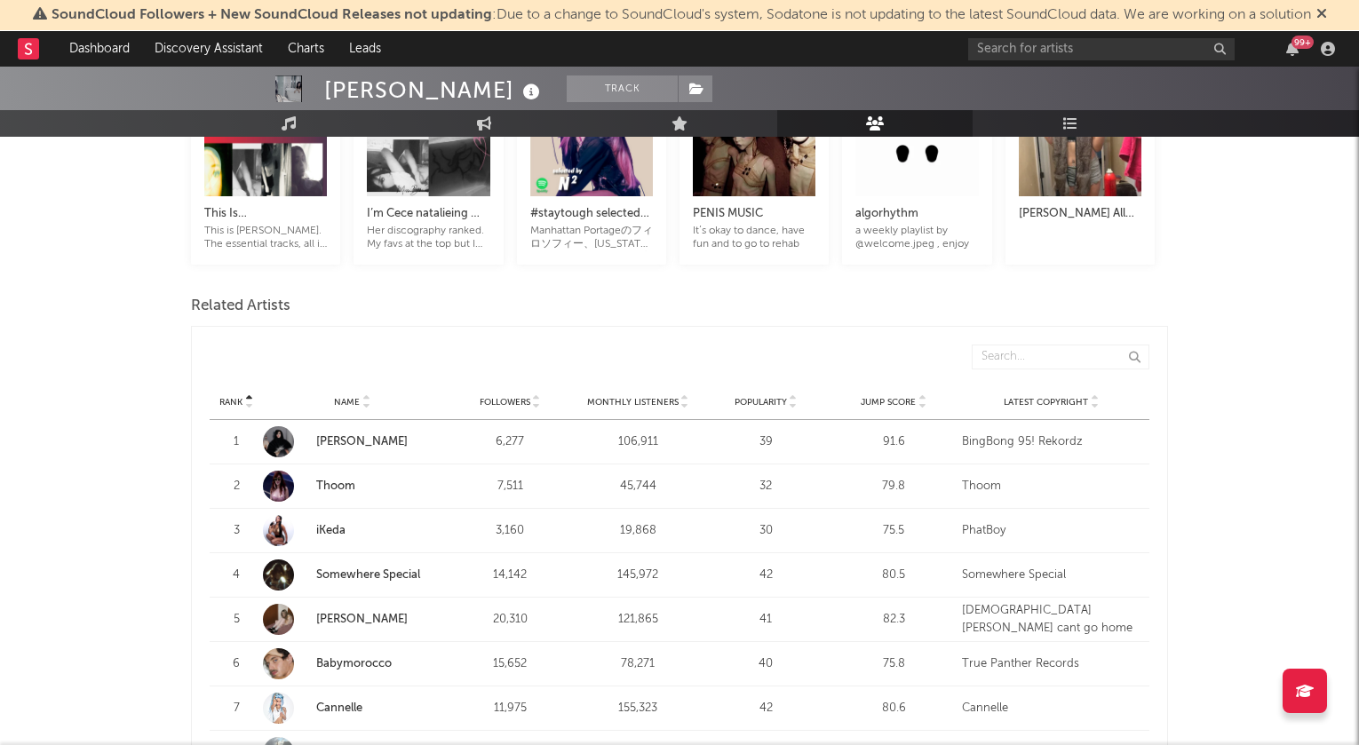
click at [792, 402] on icon at bounding box center [793, 405] width 9 height 7
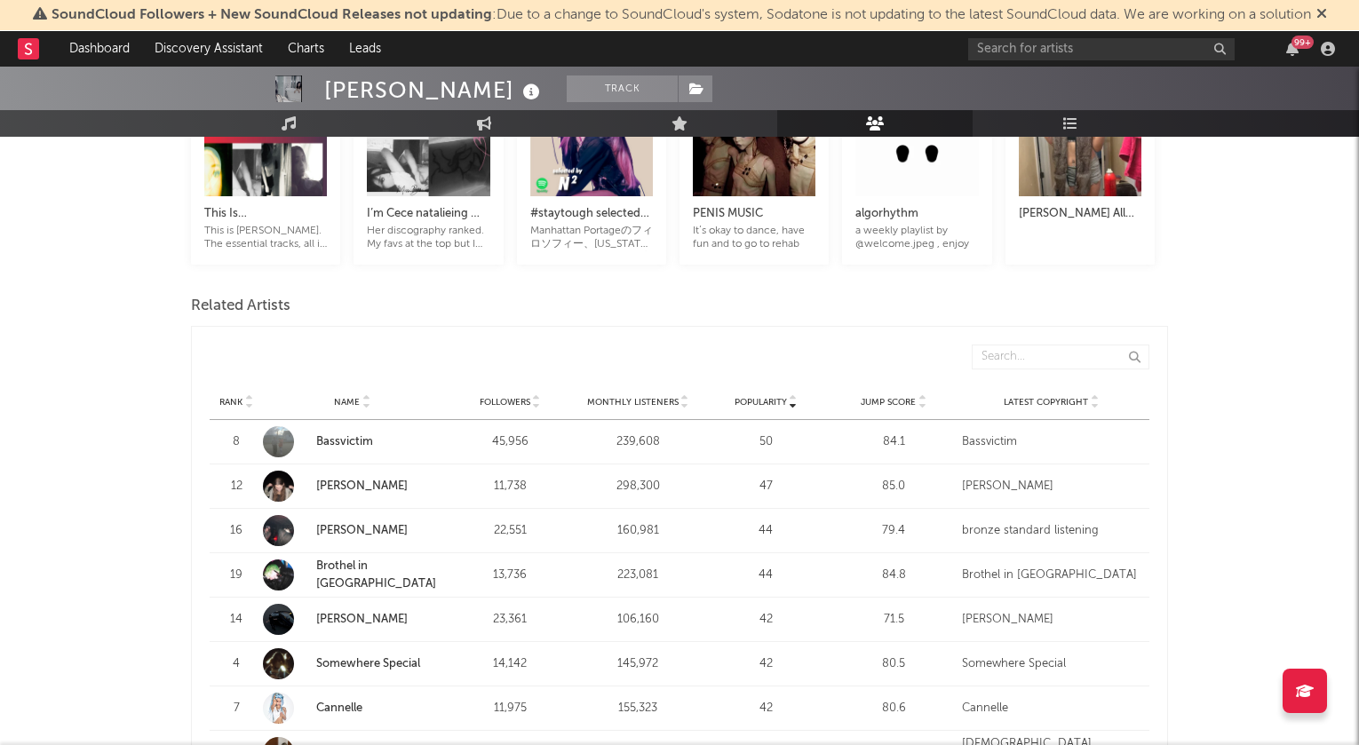
click at [377, 560] on link "Brothel in [GEOGRAPHIC_DATA]" at bounding box center [376, 574] width 120 height 29
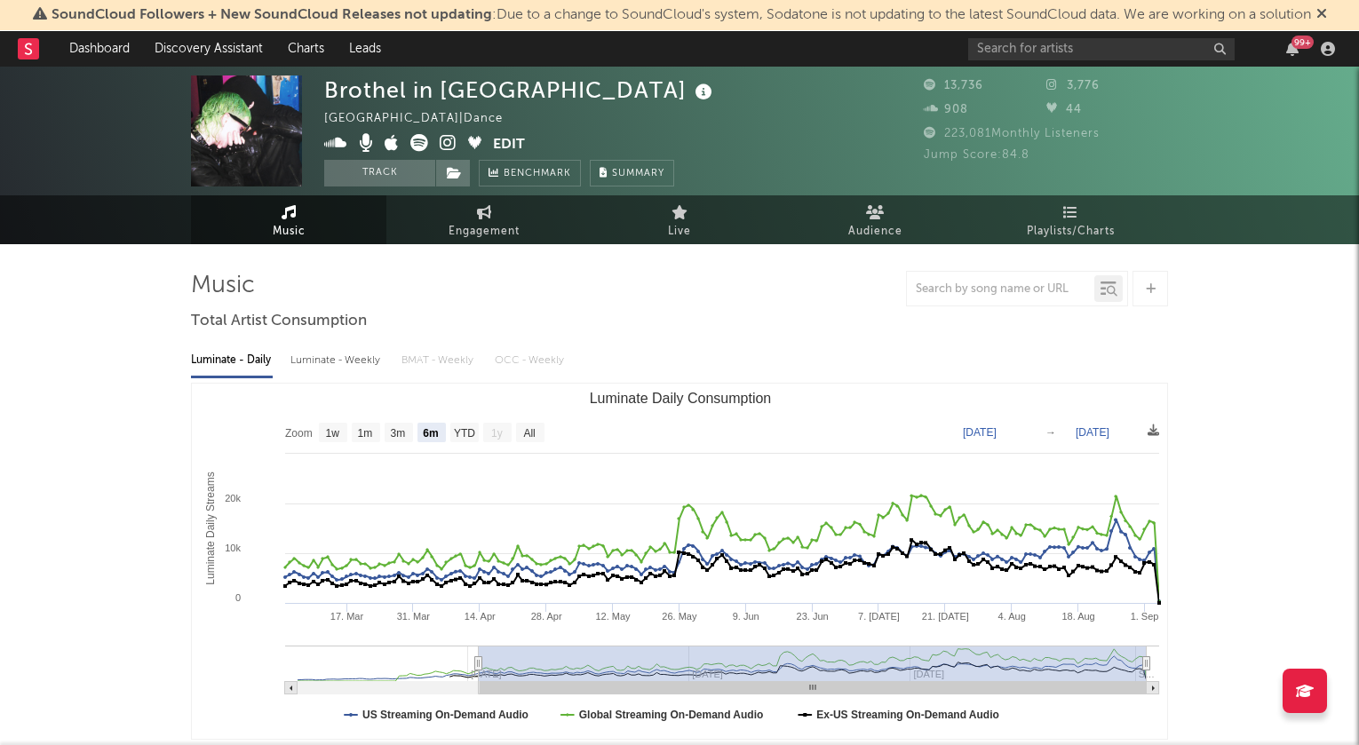
click at [441, 140] on icon at bounding box center [448, 143] width 17 height 18
click at [531, 439] on rect "Luminate Daily Consumption" at bounding box center [530, 433] width 28 height 20
select select "All"
type input "[DATE]"
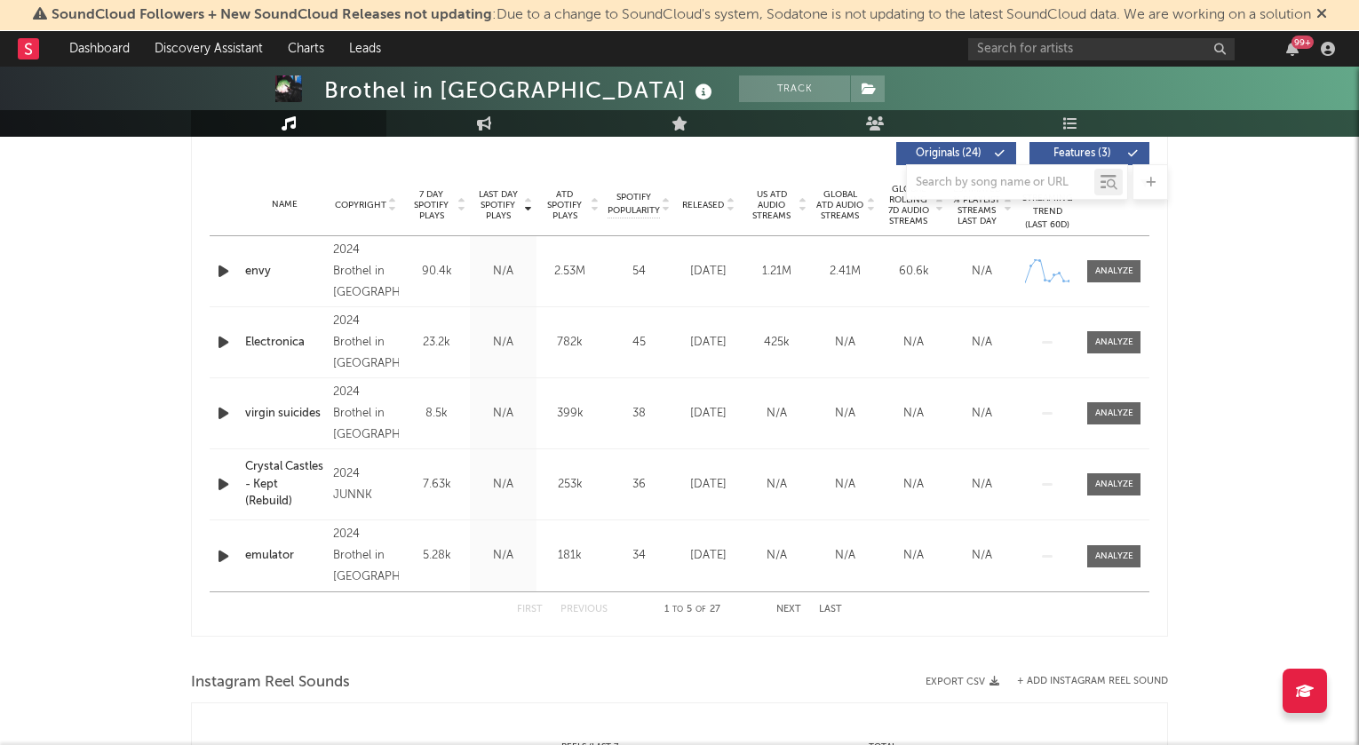
scroll to position [675, 0]
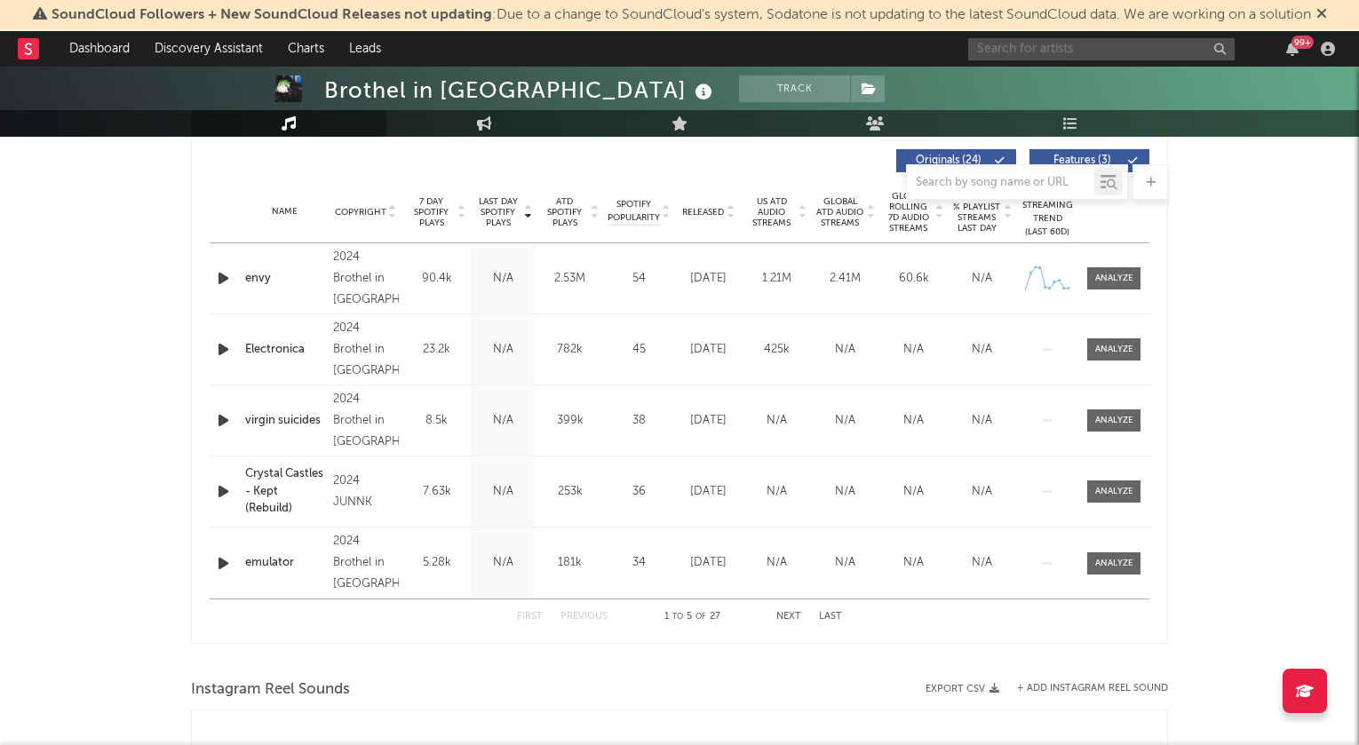
click at [1002, 46] on input "text" at bounding box center [1101, 49] width 266 height 22
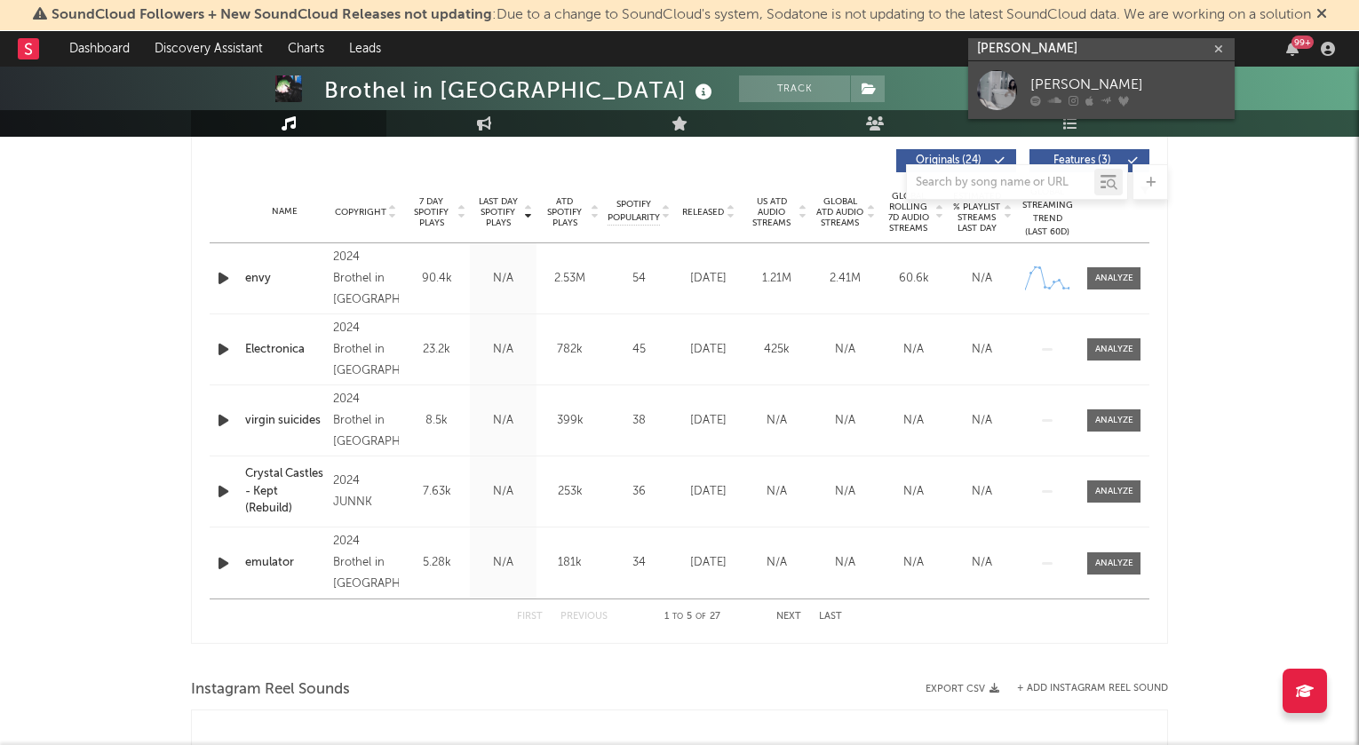
type input "[PERSON_NAME]"
click at [1001, 90] on div at bounding box center [997, 90] width 40 height 40
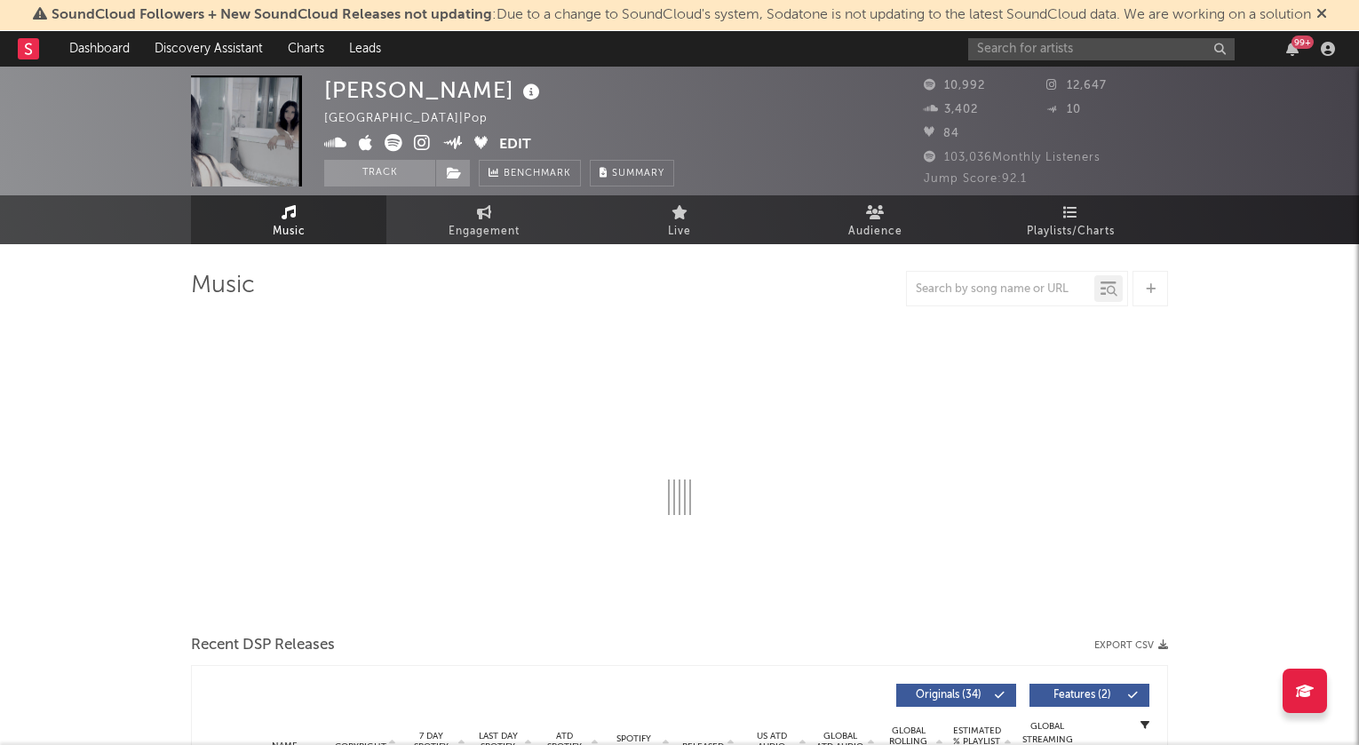
select select "6m"
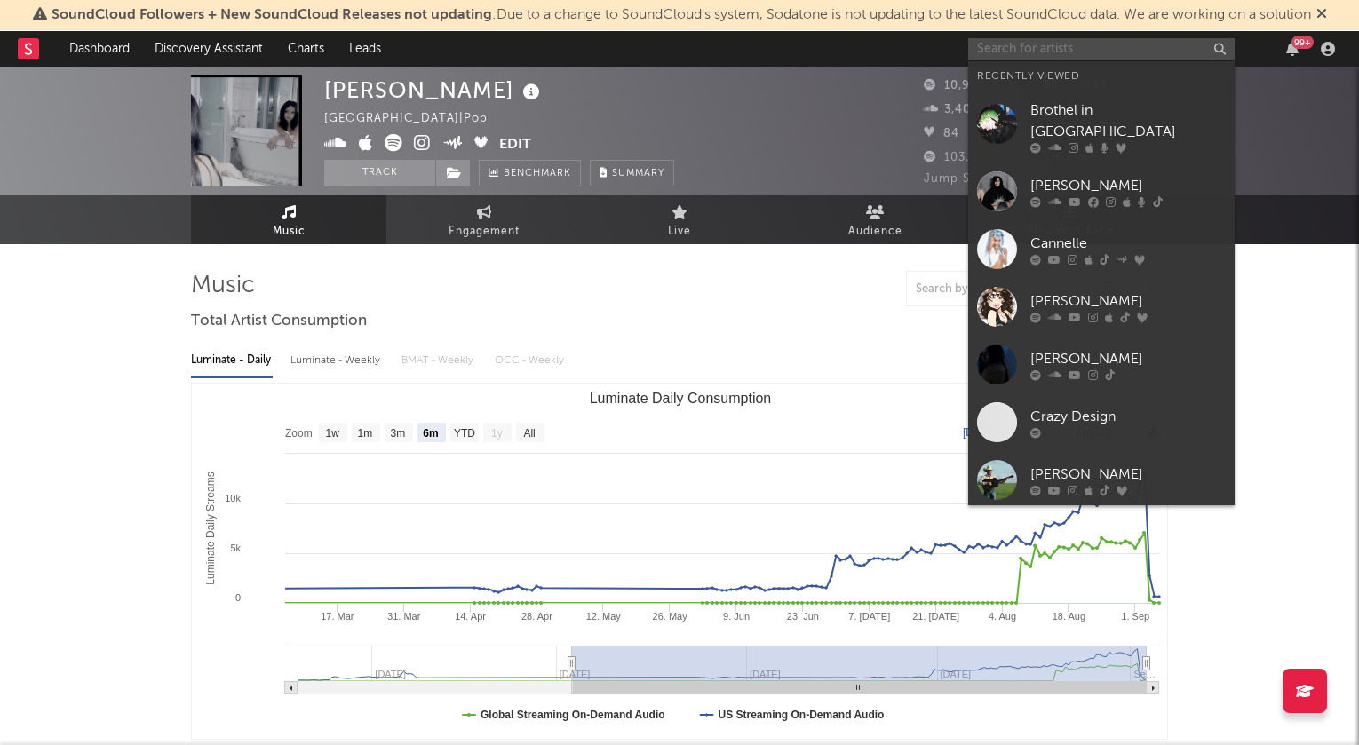
click at [1065, 49] on input "text" at bounding box center [1101, 49] width 266 height 22
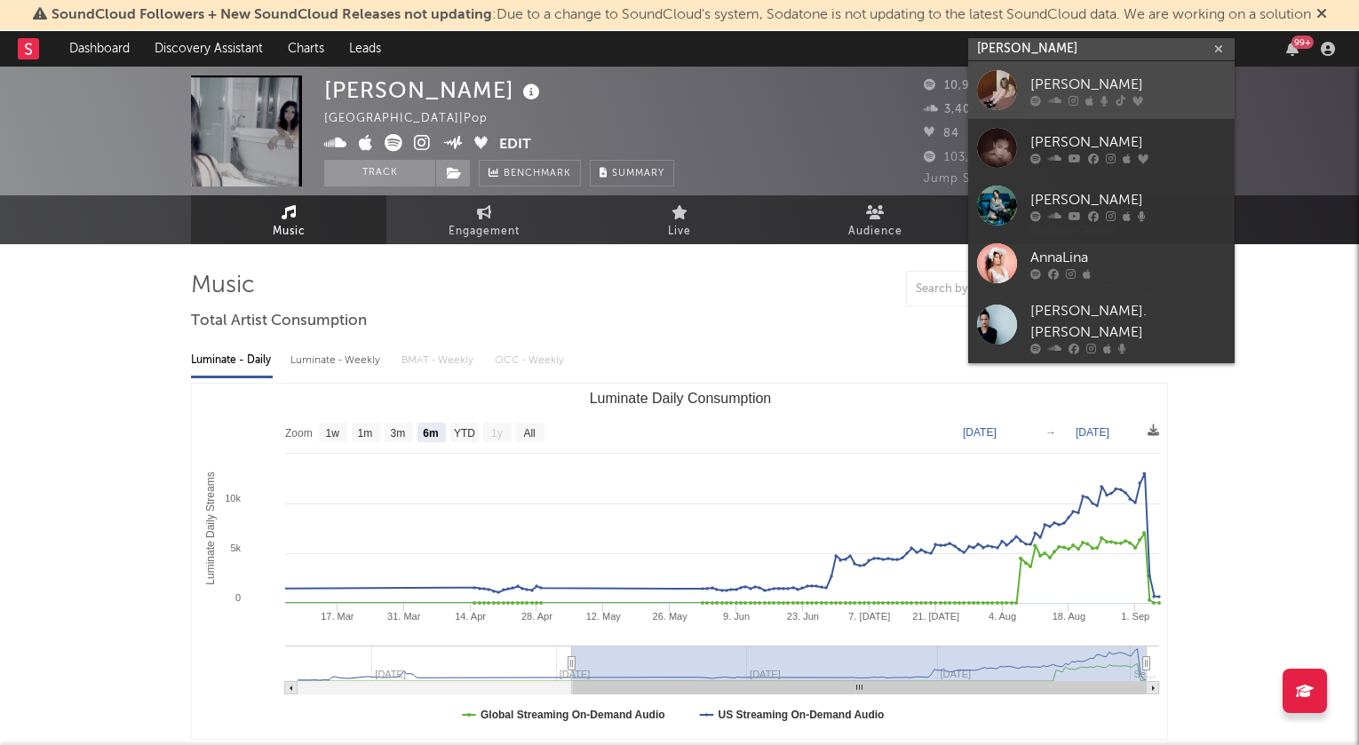
type input "[PERSON_NAME]"
click at [1066, 99] on div at bounding box center [1127, 100] width 195 height 11
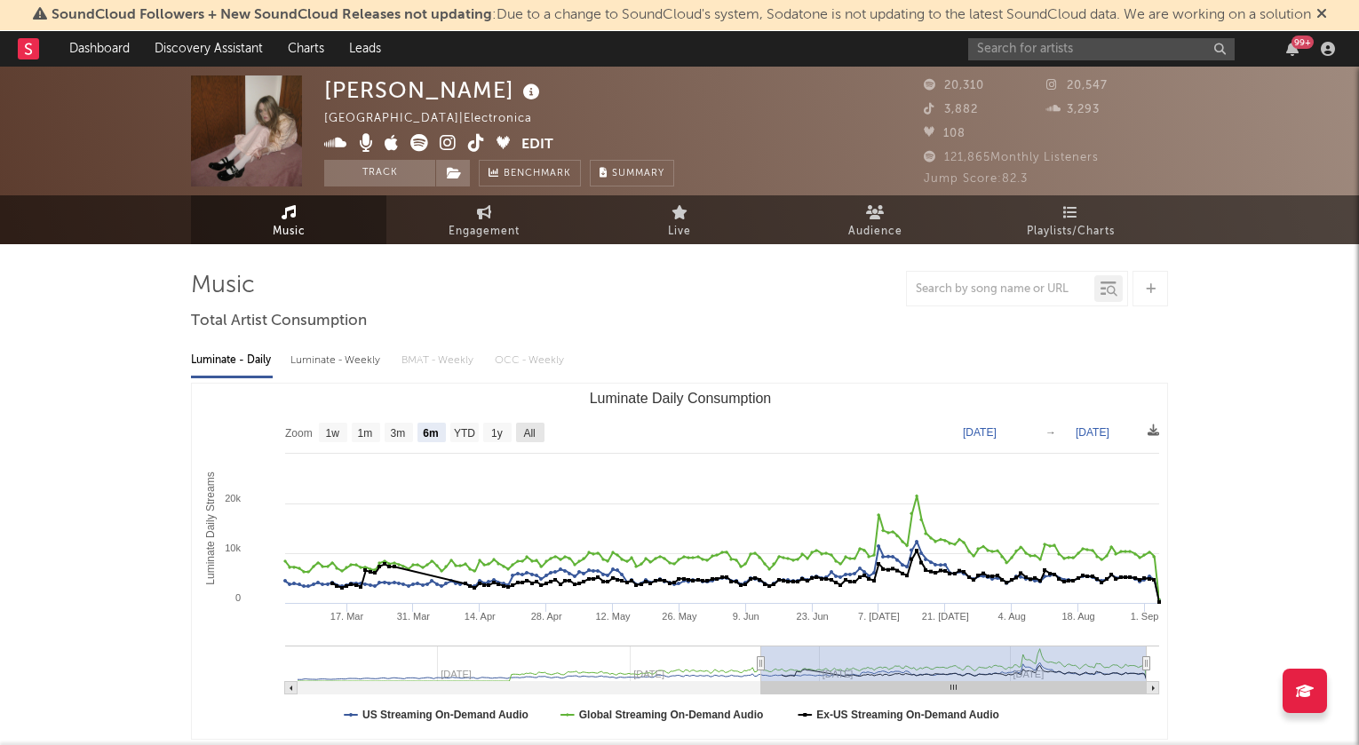
click at [521, 435] on rect "Luminate Daily Consumption" at bounding box center [530, 433] width 28 height 20
select select "All"
type input "[DATE]"
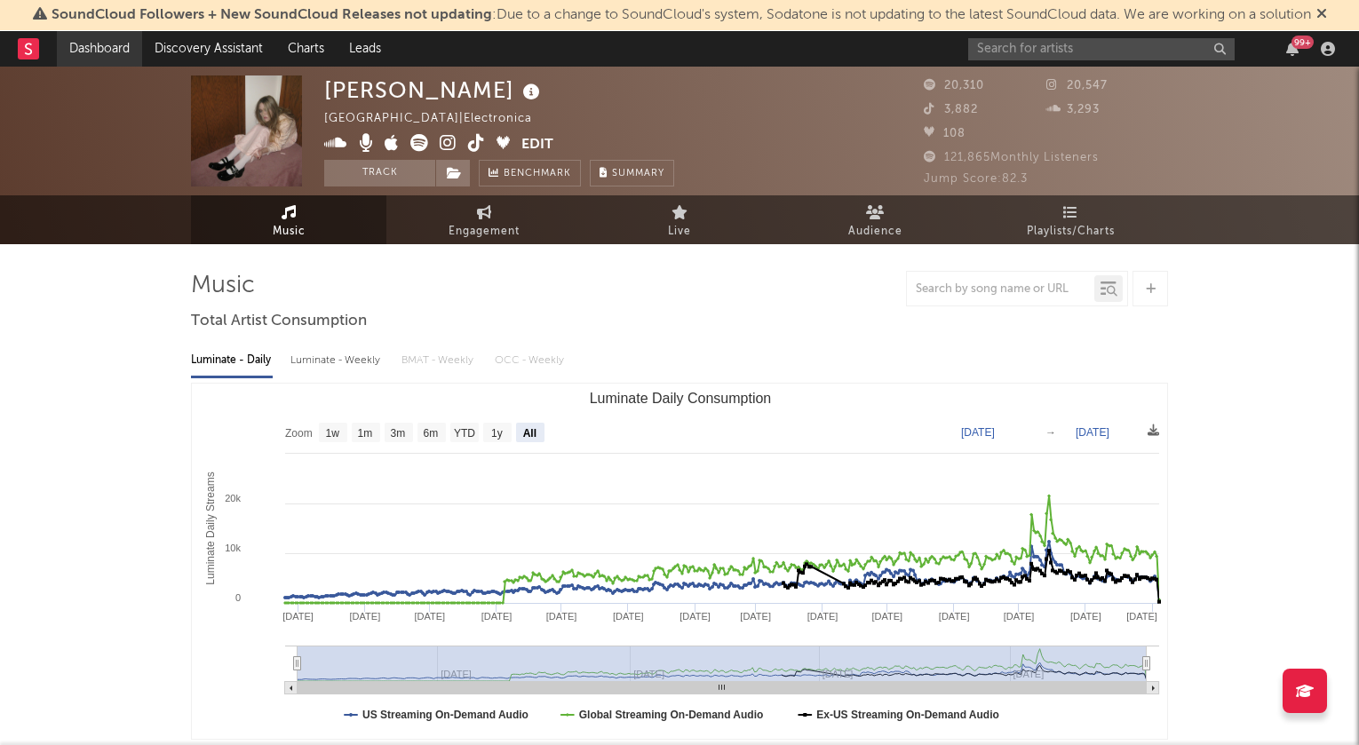
click at [107, 52] on link "Dashboard" at bounding box center [99, 49] width 85 height 36
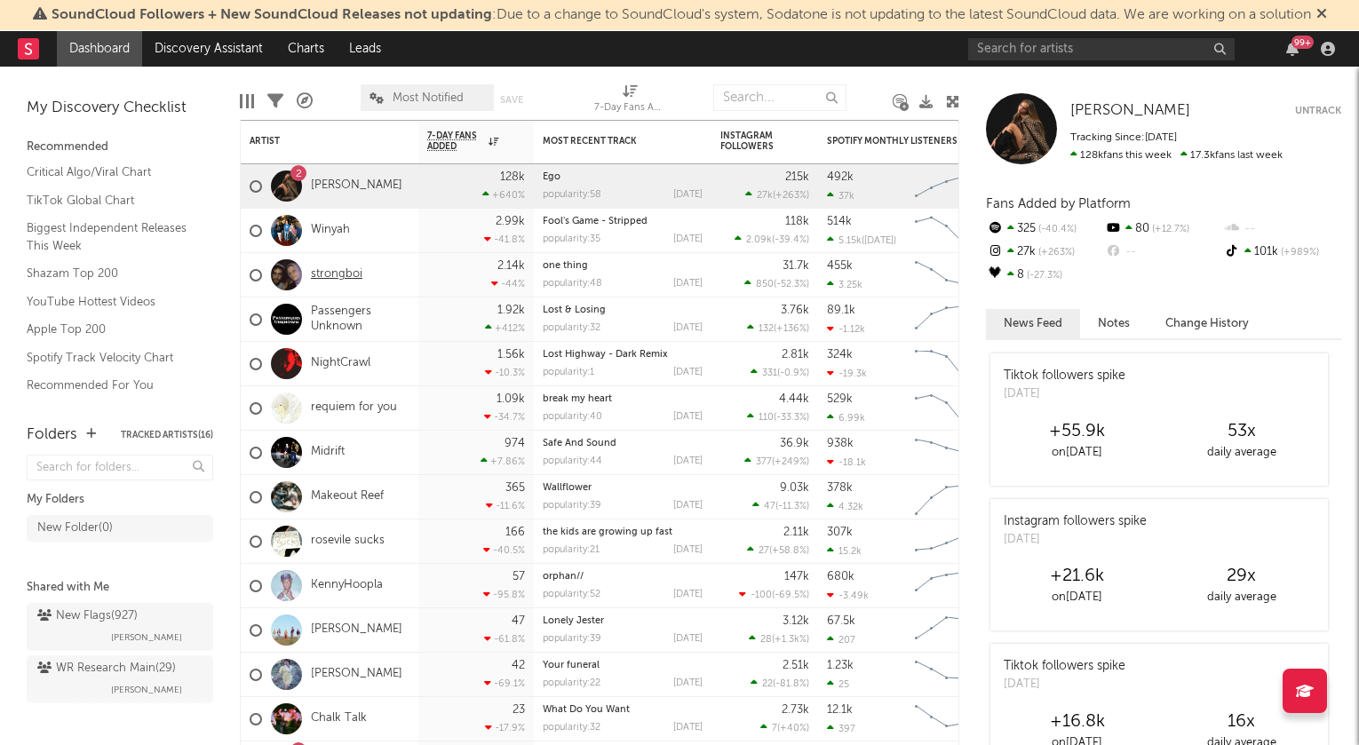
click at [354, 270] on link "strongboi" at bounding box center [337, 274] width 52 height 15
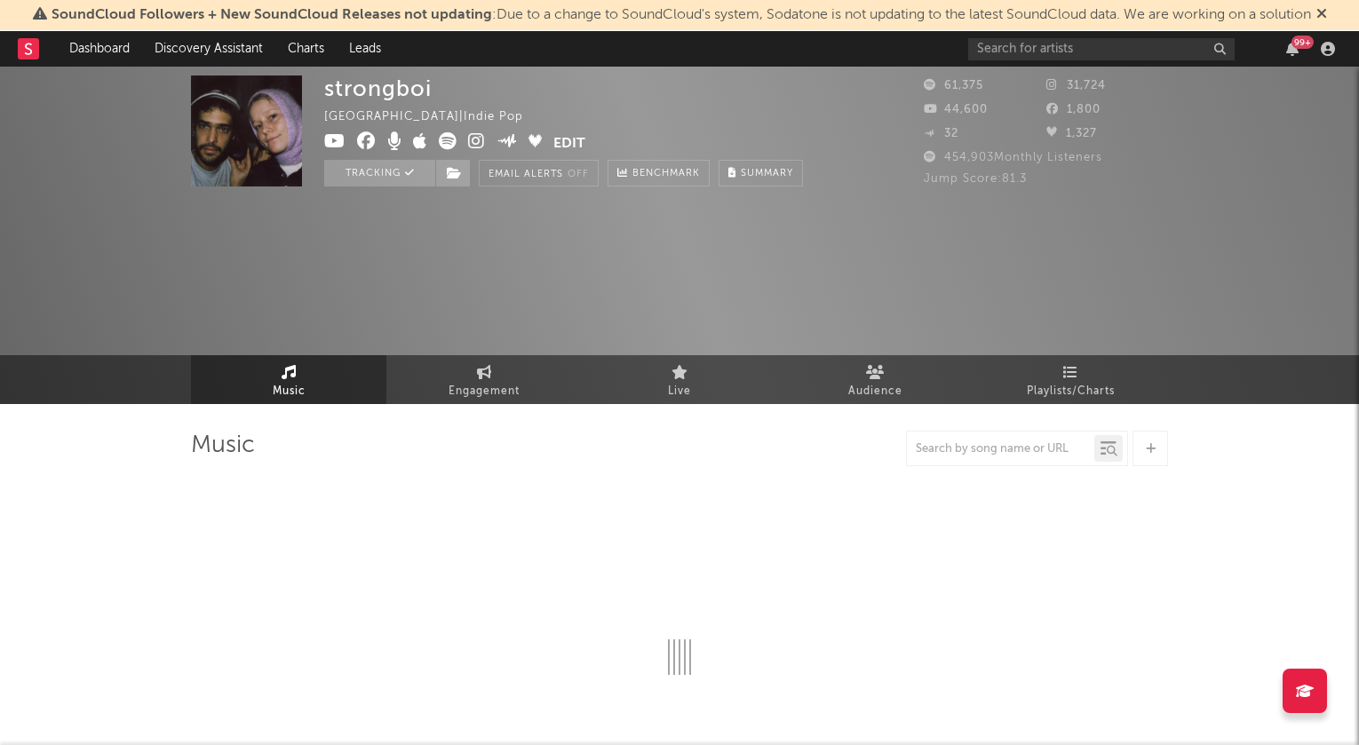
select select "6m"
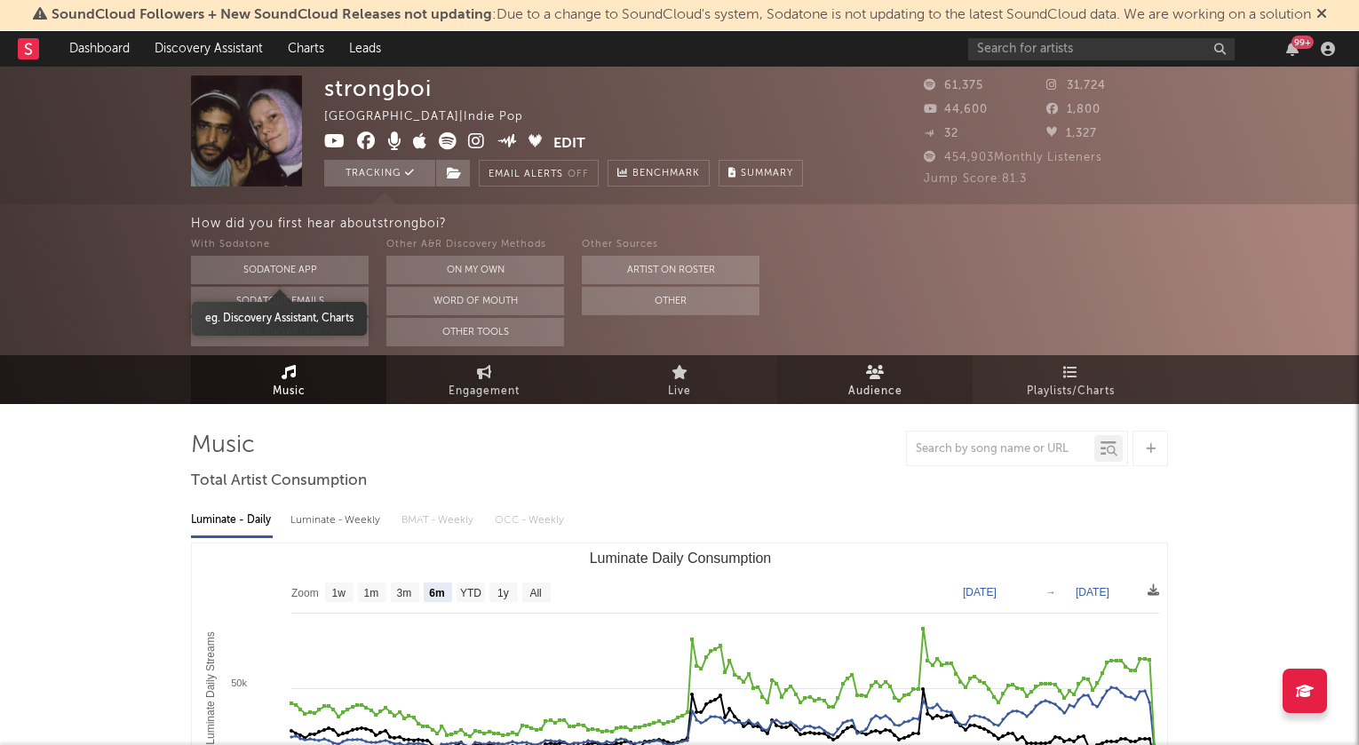
select select "6m"
click at [880, 377] on icon at bounding box center [875, 372] width 19 height 14
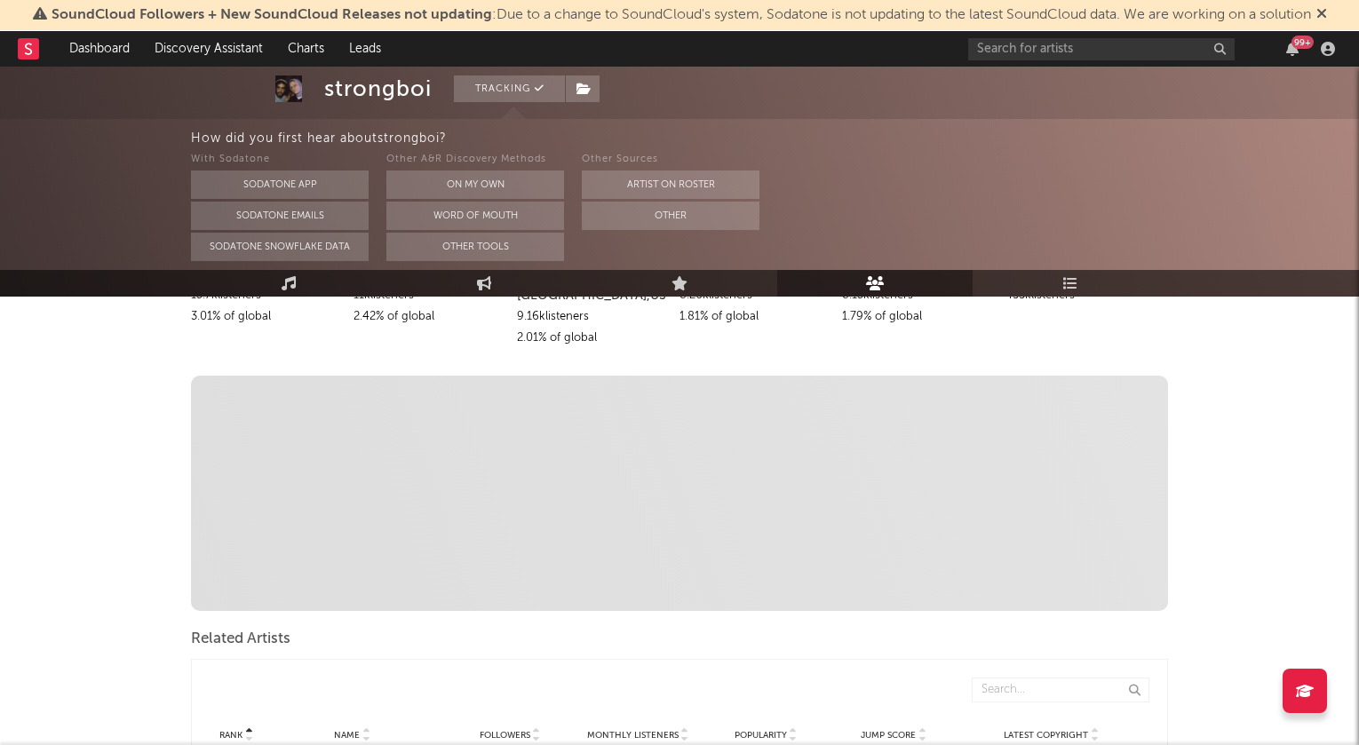
scroll to position [667, 0]
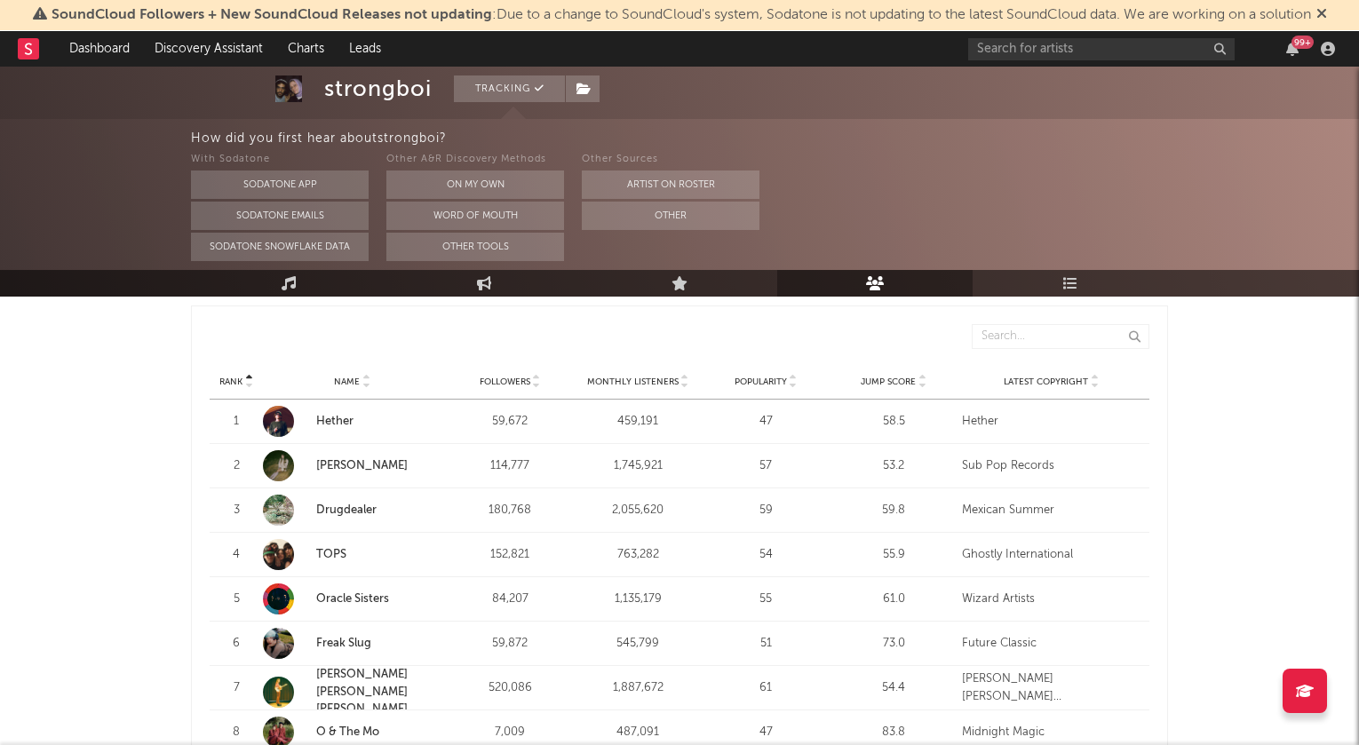
click at [922, 382] on icon at bounding box center [922, 385] width 9 height 7
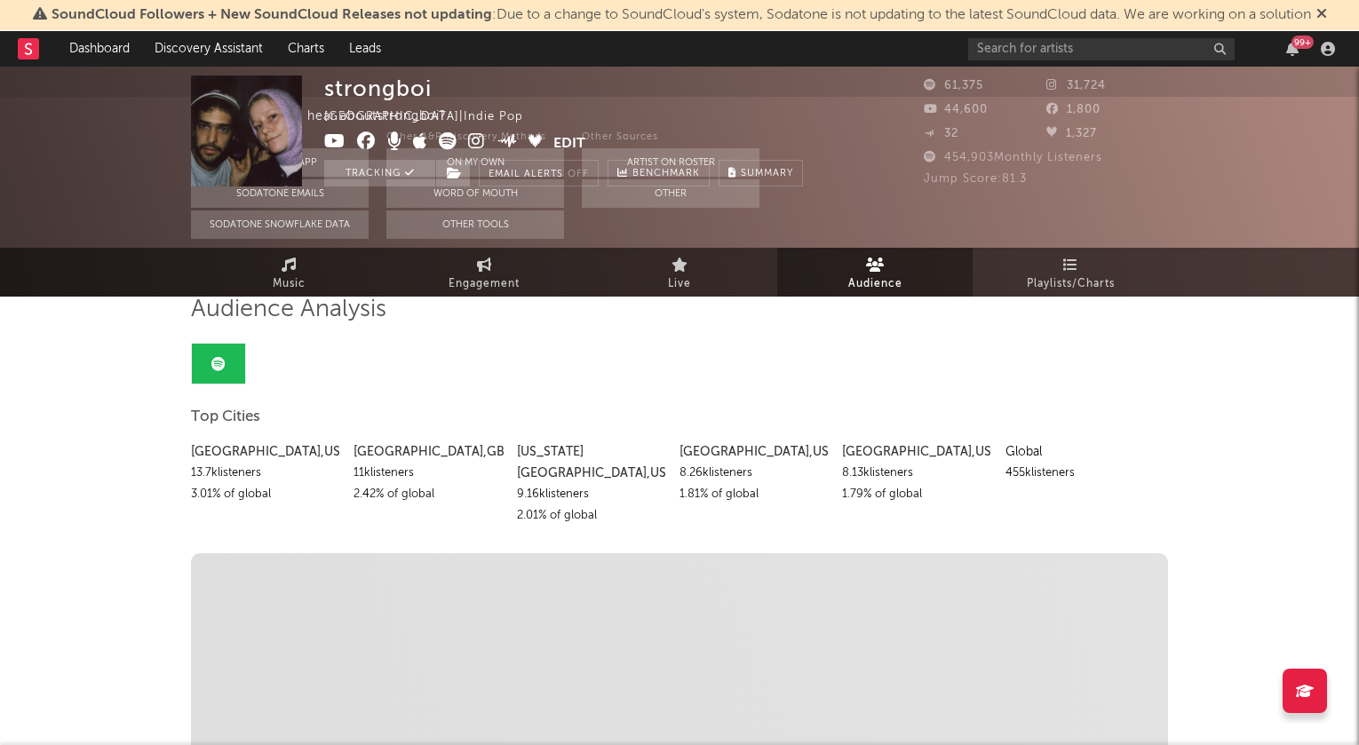
scroll to position [0, 0]
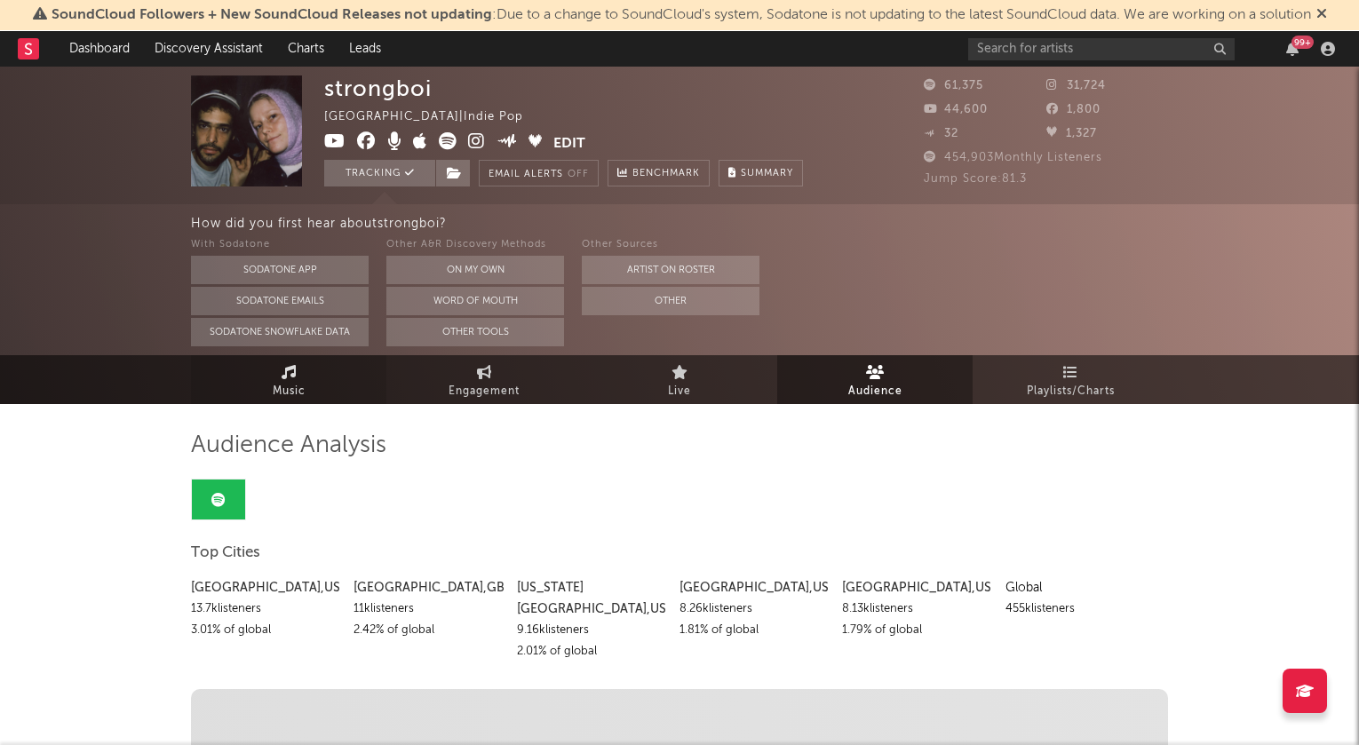
click at [324, 390] on link "Music" at bounding box center [288, 379] width 195 height 49
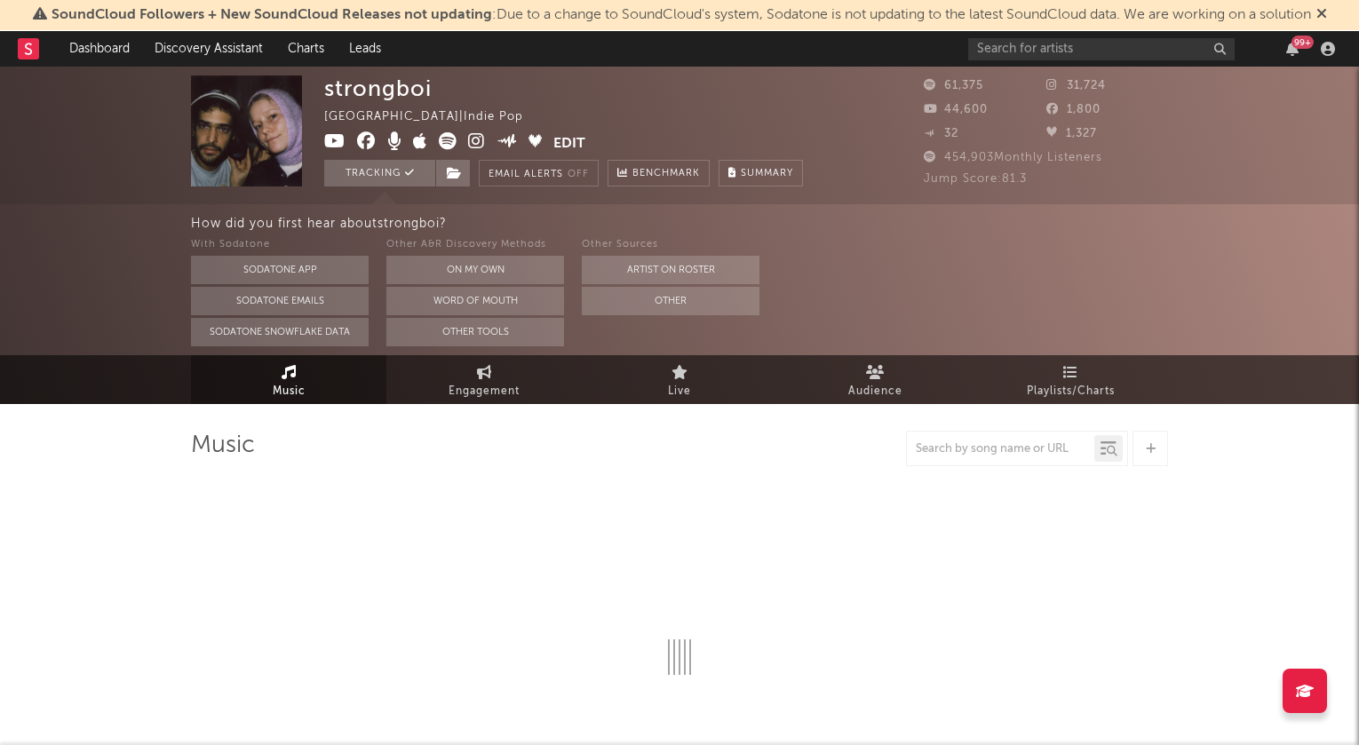
select select "6m"
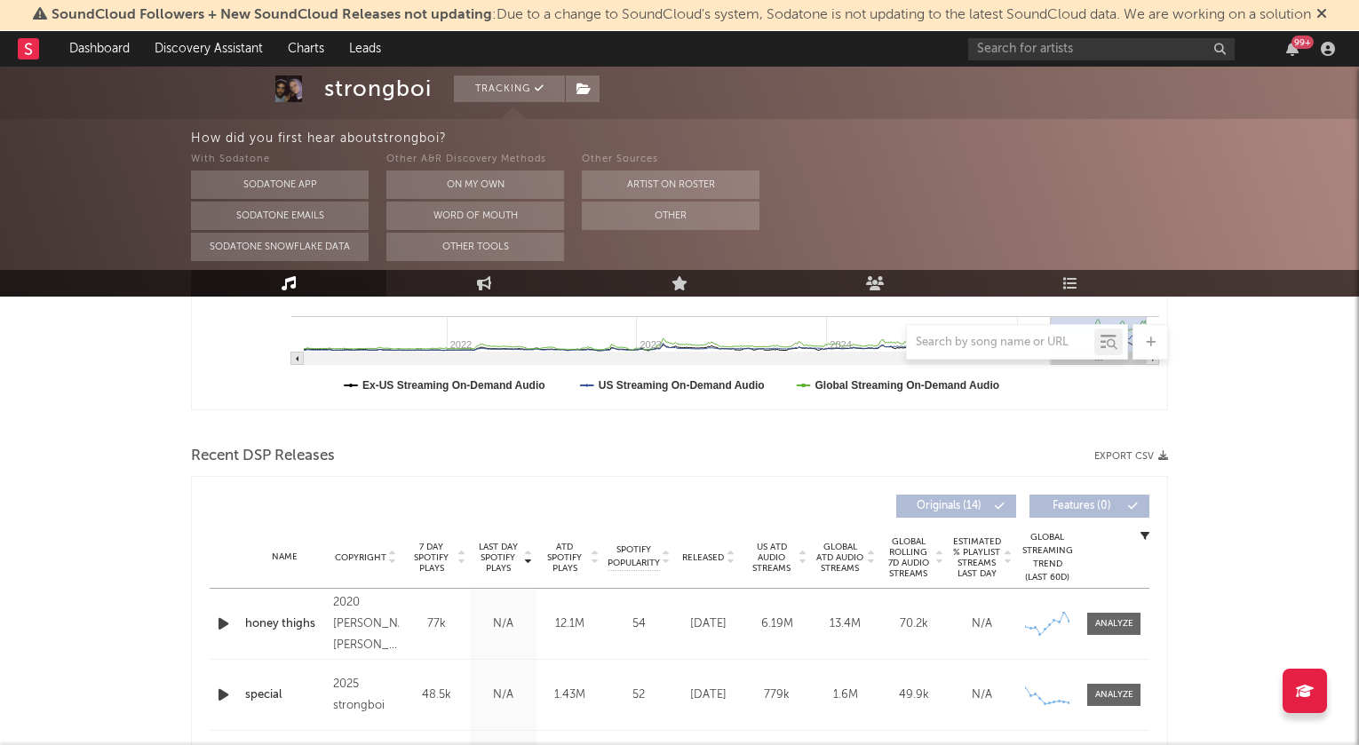
scroll to position [631, 0]
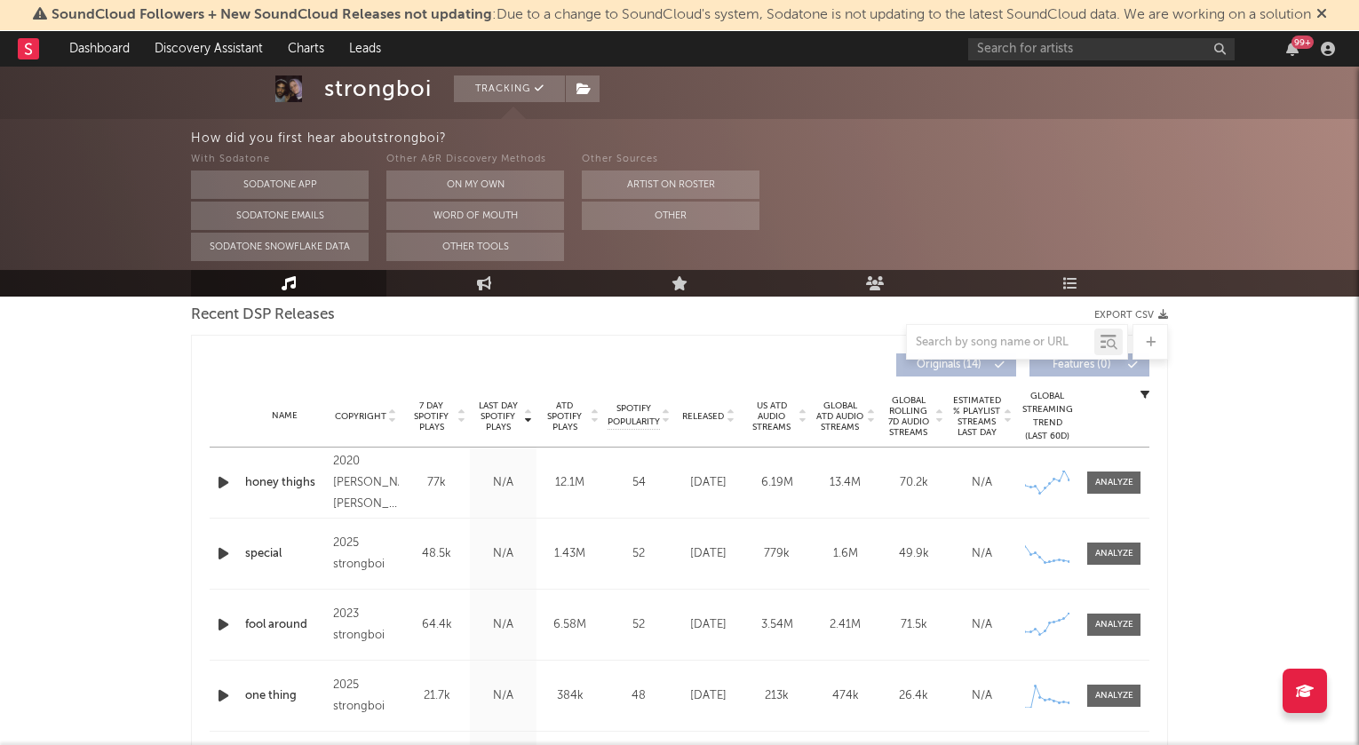
click at [392, 417] on icon at bounding box center [392, 420] width 9 height 7
click at [1075, 39] on input "text" at bounding box center [1101, 49] width 266 height 22
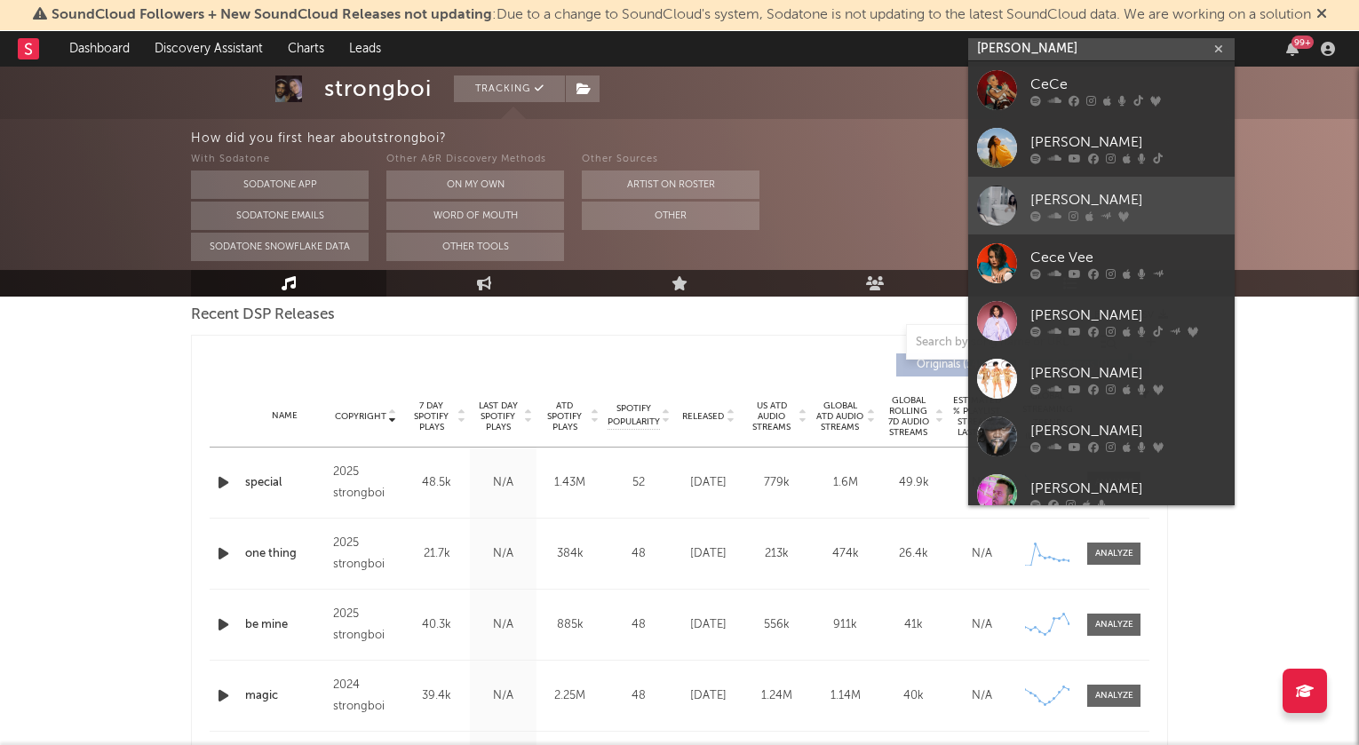
type input "[PERSON_NAME]"
click at [1092, 194] on div "[PERSON_NAME]" at bounding box center [1127, 199] width 195 height 21
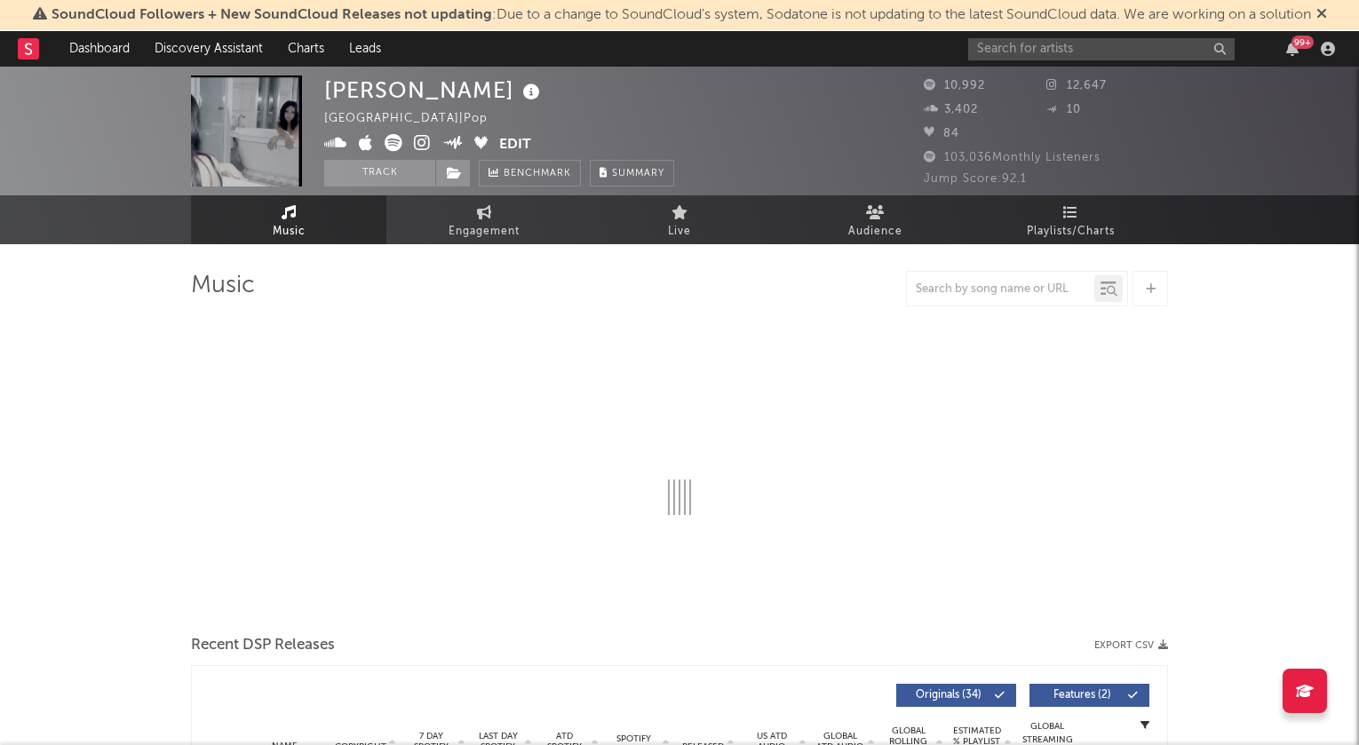
select select "6m"
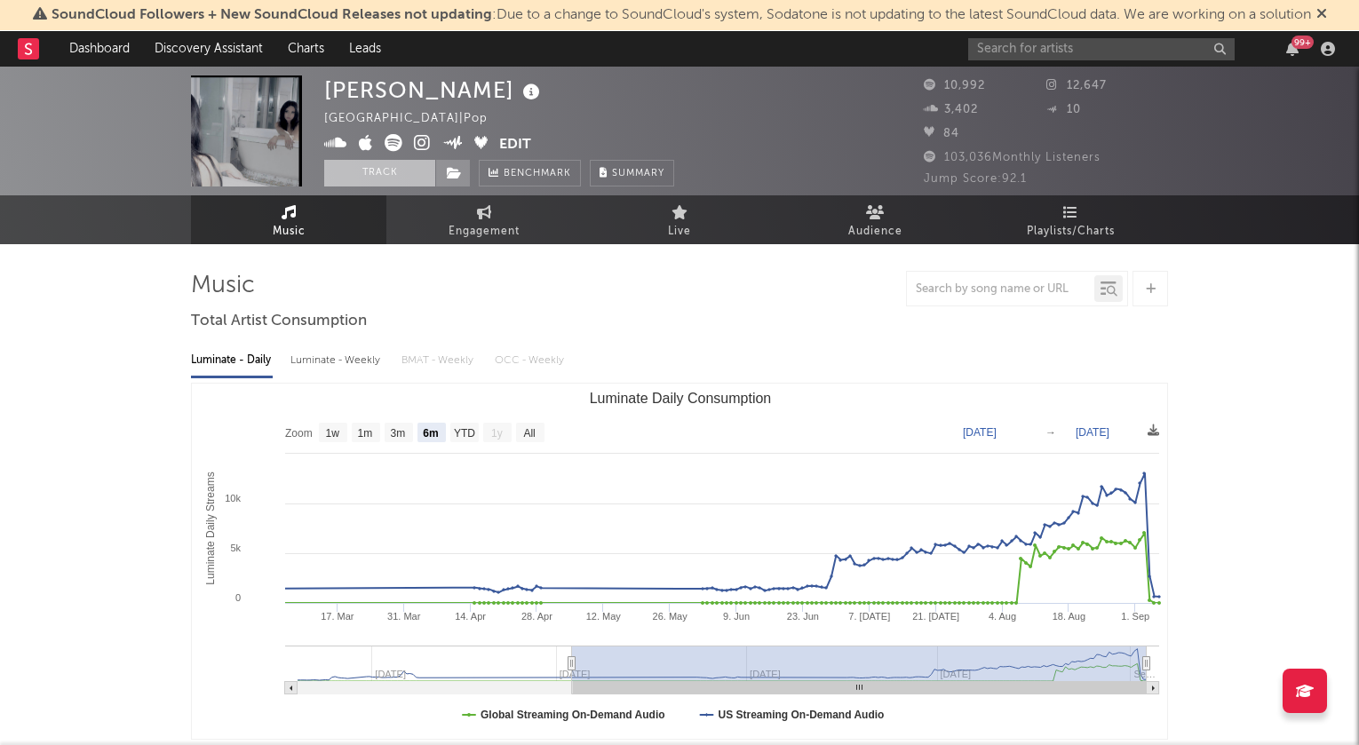
click at [385, 171] on button "Track" at bounding box center [379, 173] width 111 height 27
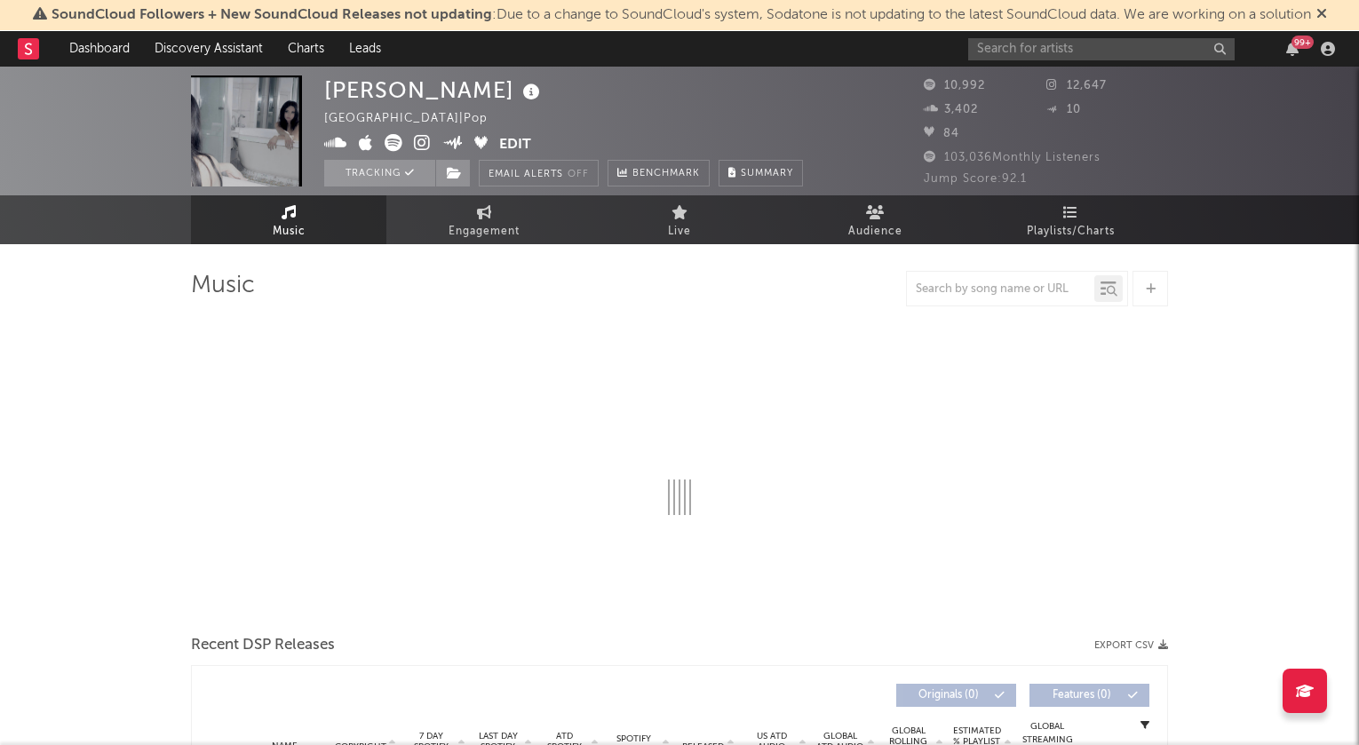
select select "6m"
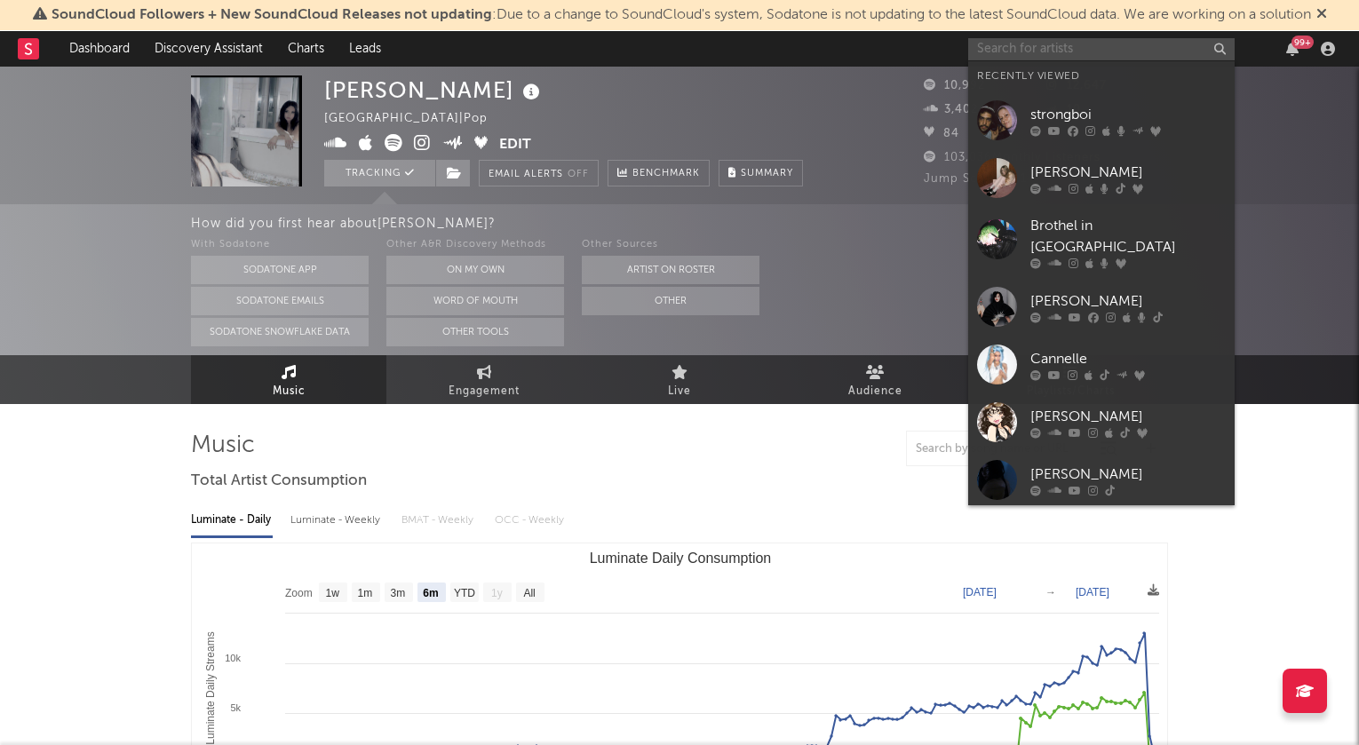
click at [1140, 51] on input "text" at bounding box center [1101, 49] width 266 height 22
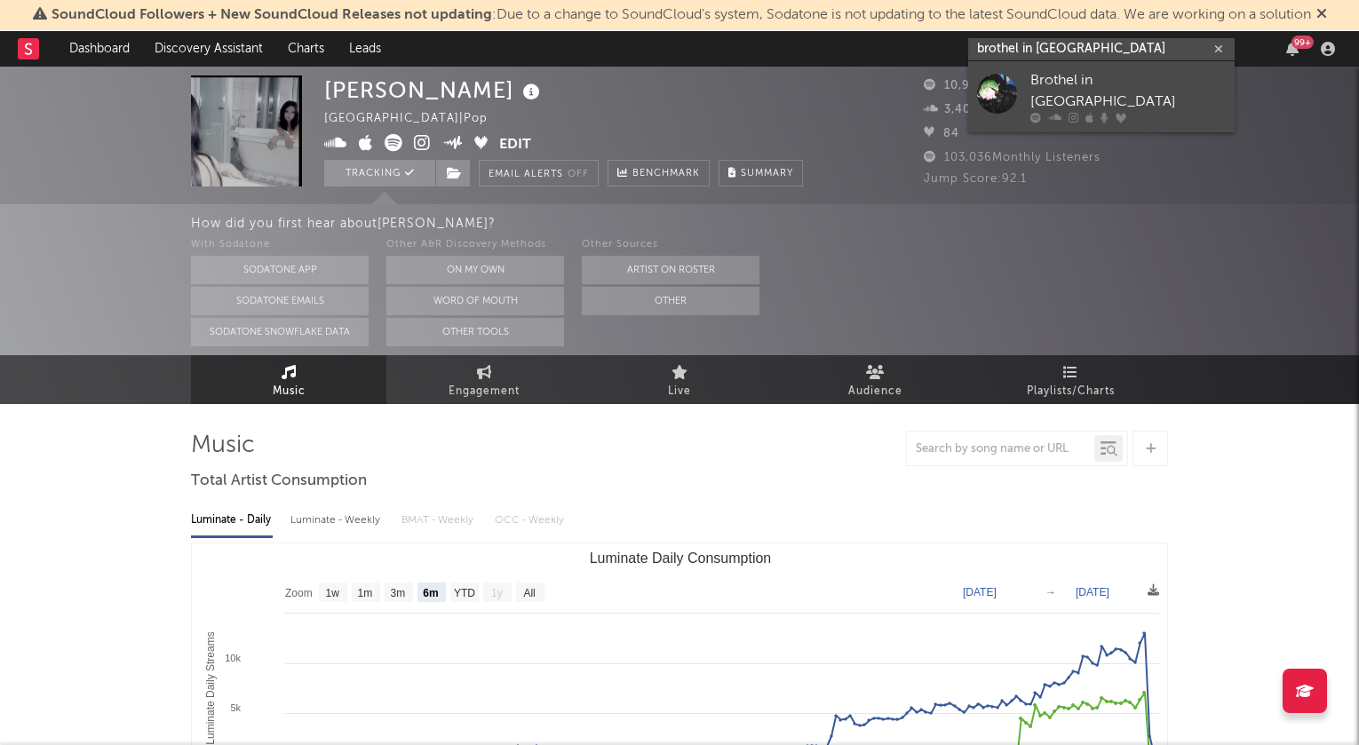
type input "brothel in [GEOGRAPHIC_DATA]"
click at [1077, 89] on div "Brothel in [GEOGRAPHIC_DATA]" at bounding box center [1127, 91] width 195 height 43
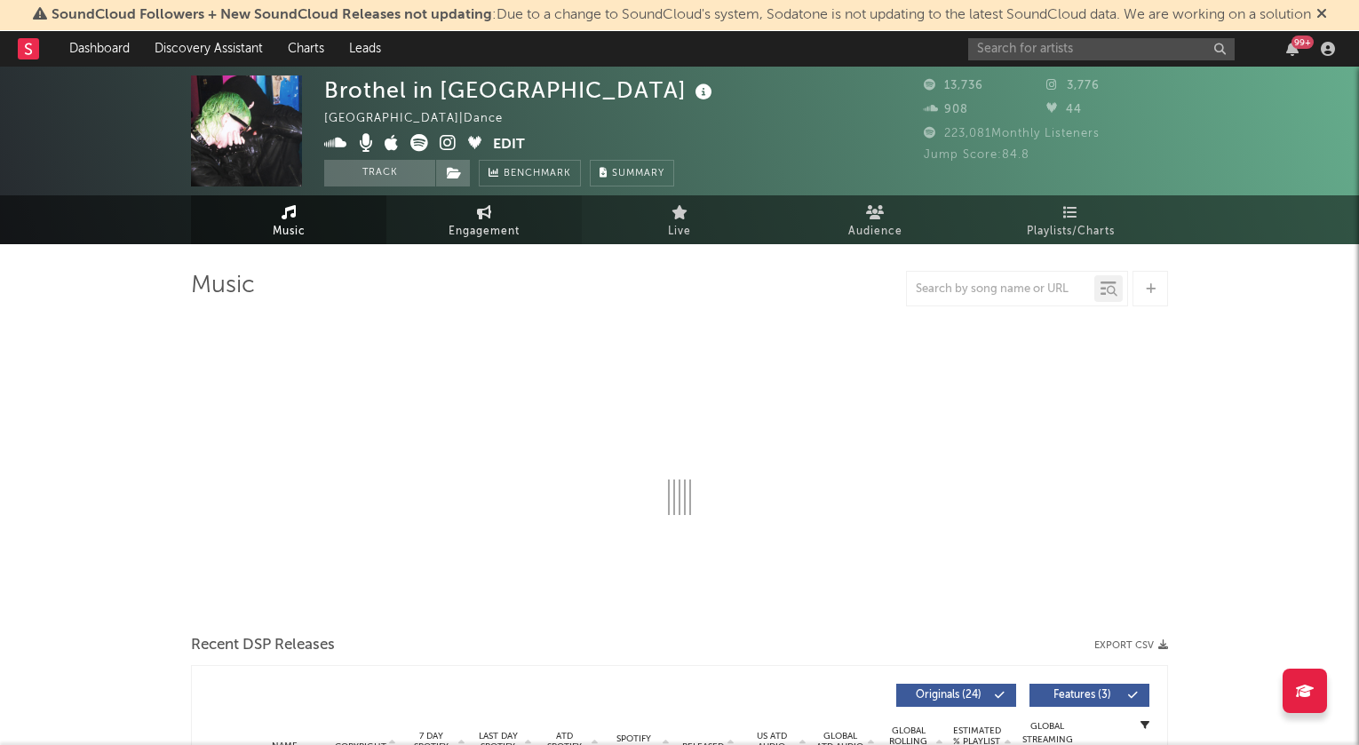
select select "6m"
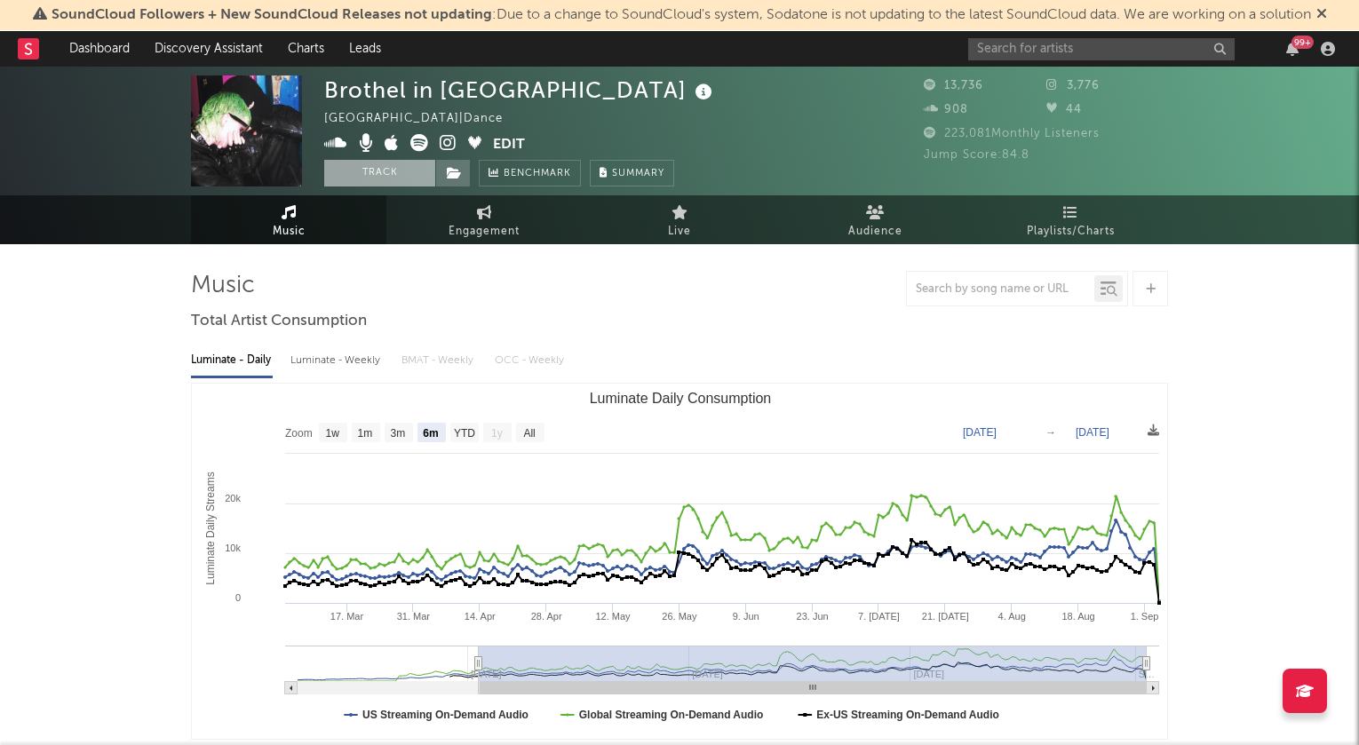
click at [386, 179] on button "Track" at bounding box center [379, 173] width 111 height 27
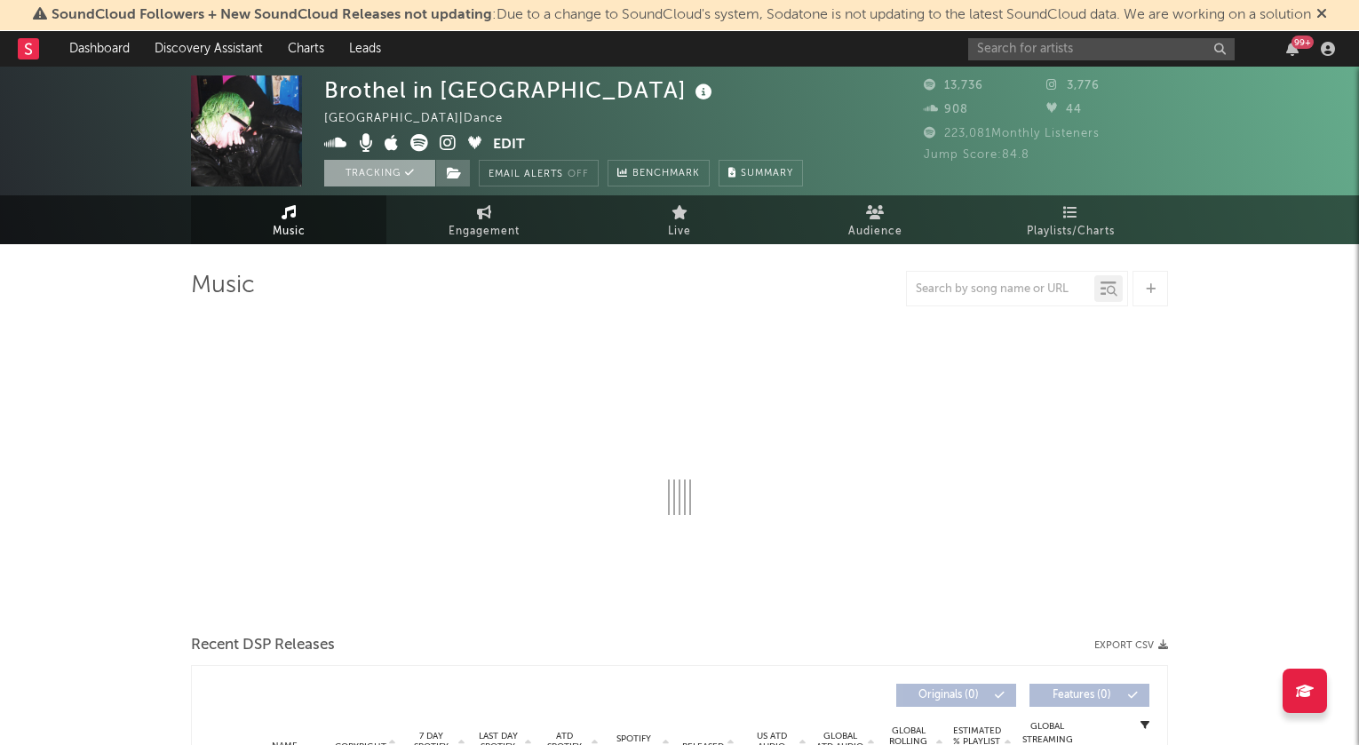
select select "6m"
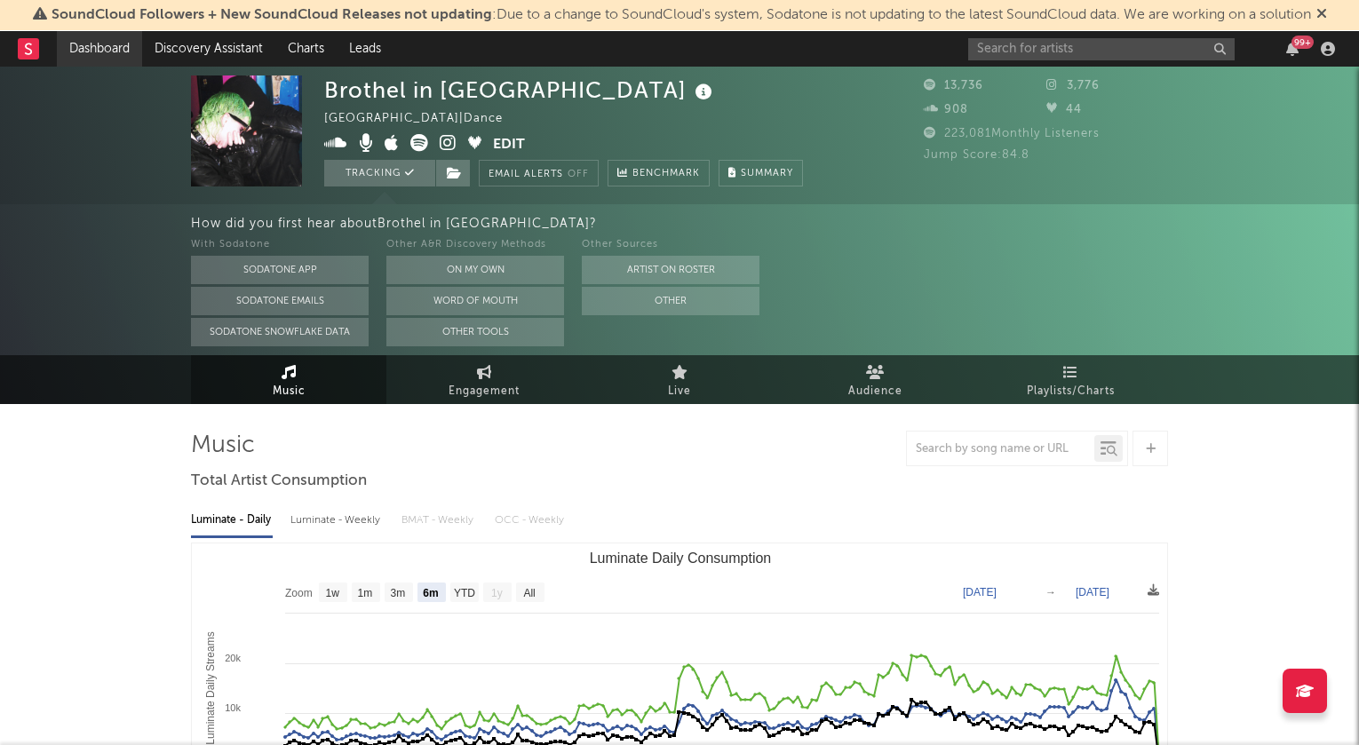
click at [87, 48] on link "Dashboard" at bounding box center [99, 49] width 85 height 36
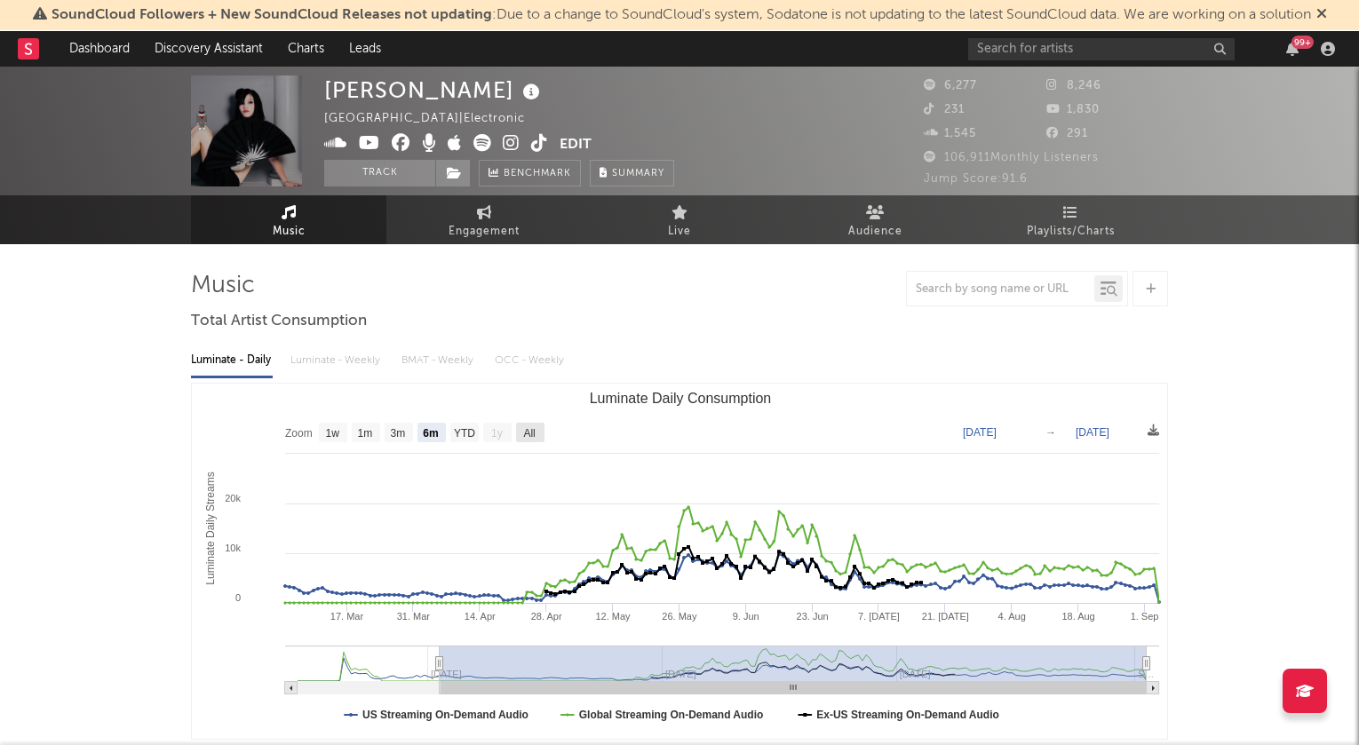
click at [538, 433] on rect "Luminate Daily Consumption" at bounding box center [530, 433] width 28 height 20
select select "All"
type input "2025-01-26"
